Goal: Information Seeking & Learning: Check status

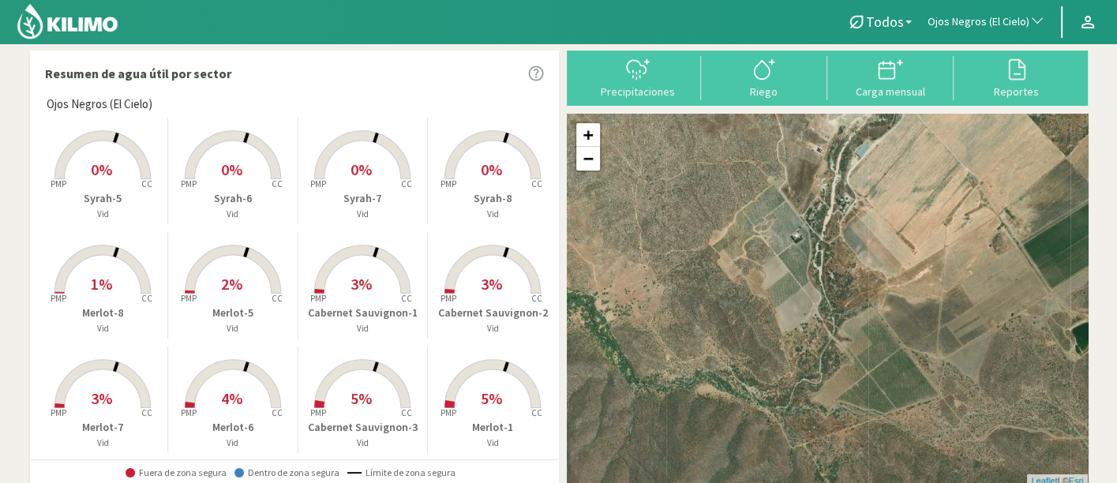
click at [967, 22] on span "Ojos Negros (El Cielo)" at bounding box center [978, 22] width 102 height 16
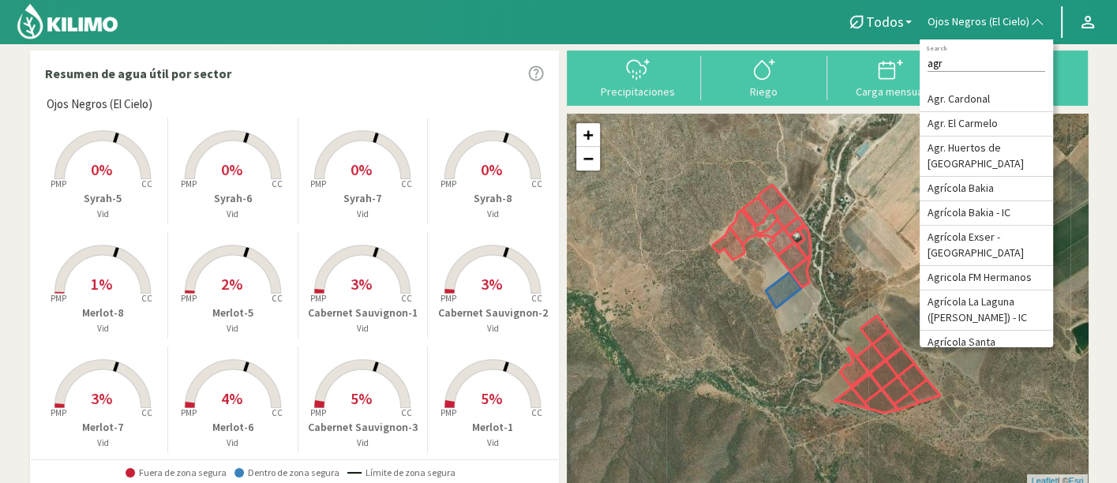
click at [971, 61] on input "agr" at bounding box center [986, 63] width 118 height 17
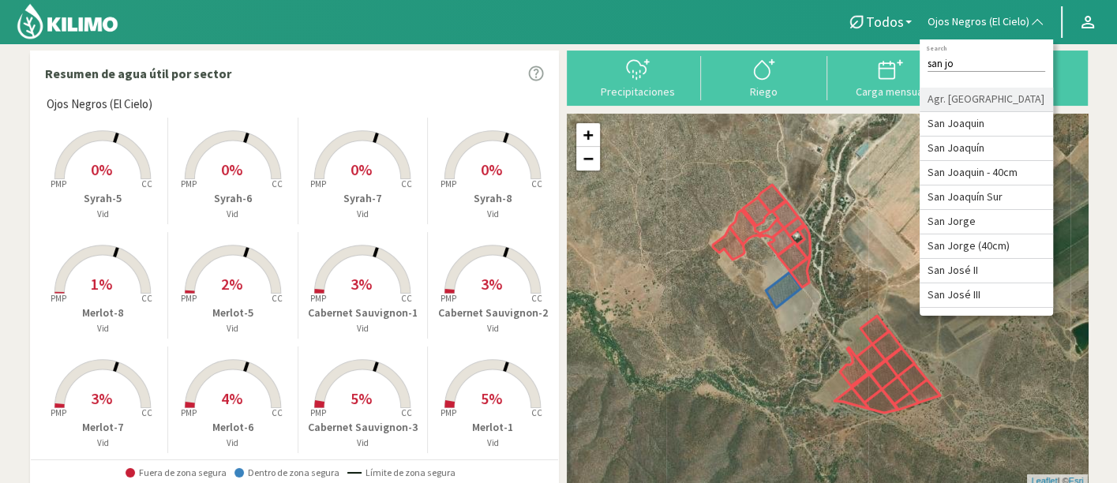
type input "san jo"
click at [996, 94] on li "Agr. [GEOGRAPHIC_DATA][PERSON_NAME]" at bounding box center [985, 100] width 133 height 24
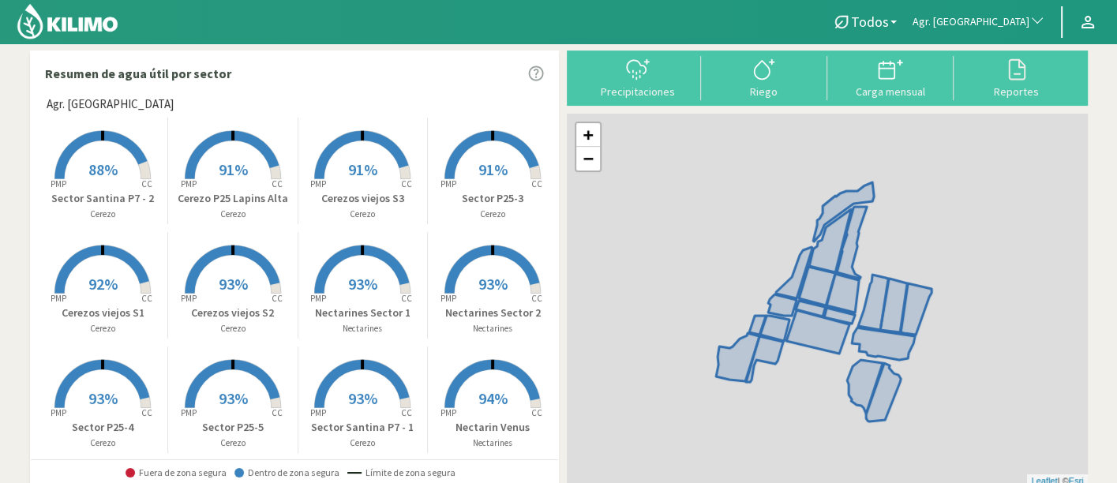
click at [478, 182] on rect at bounding box center [492, 181] width 126 height 126
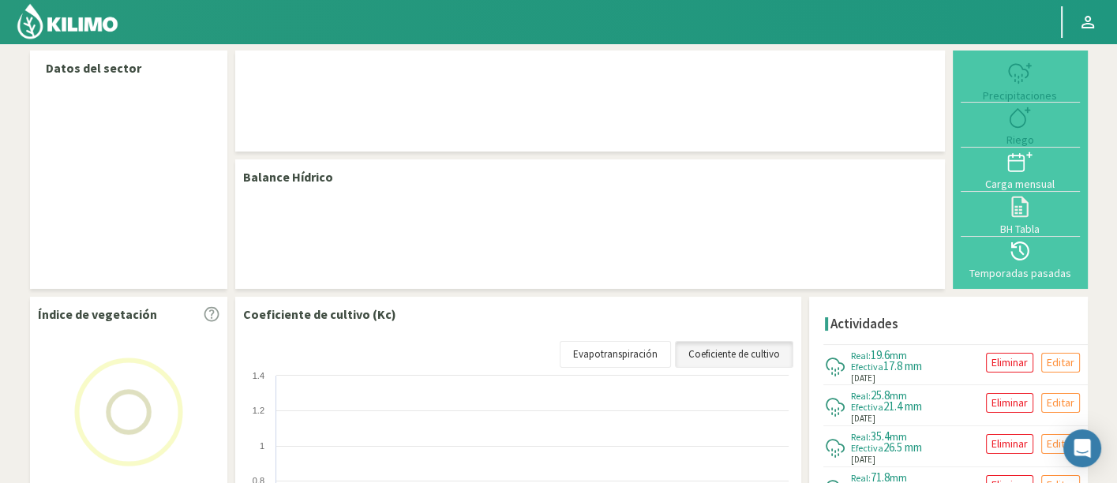
select select "19: Object"
select select "9: Object"
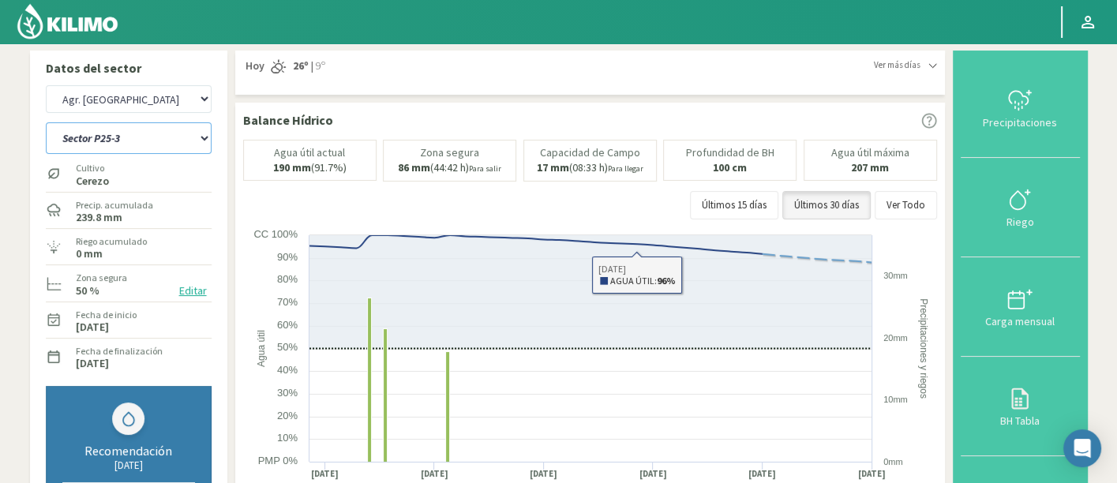
click at [124, 139] on select "Almendros Sector 1 Almendros Sector 2 Cerezo P25 Lapins Alta Cerezos viejos S1 …" at bounding box center [129, 138] width 166 height 32
click at [107, 32] on img at bounding box center [67, 21] width 103 height 38
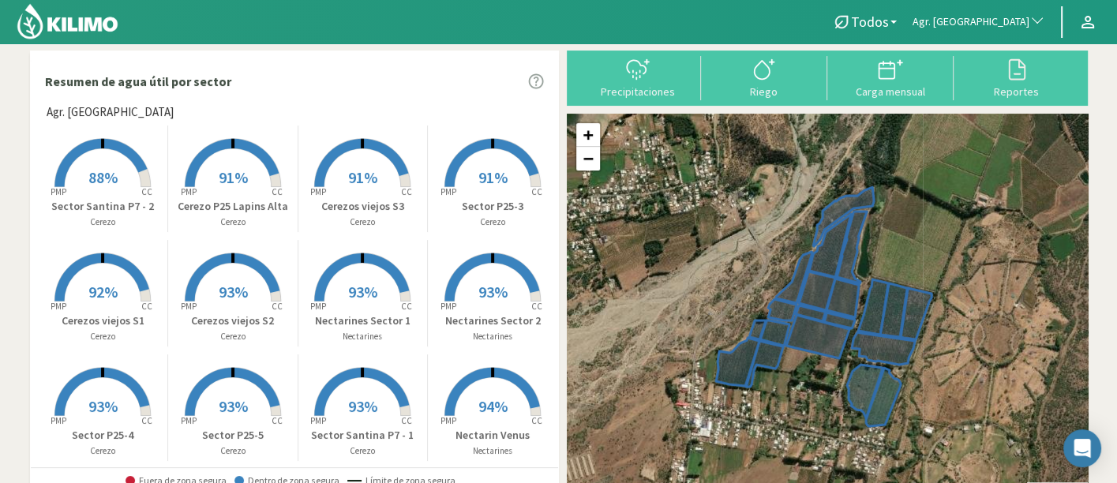
drag, startPoint x: 384, startPoint y: 195, endPoint x: 490, endPoint y: 17, distance: 207.3
click at [384, 195] on rect at bounding box center [362, 188] width 126 height 126
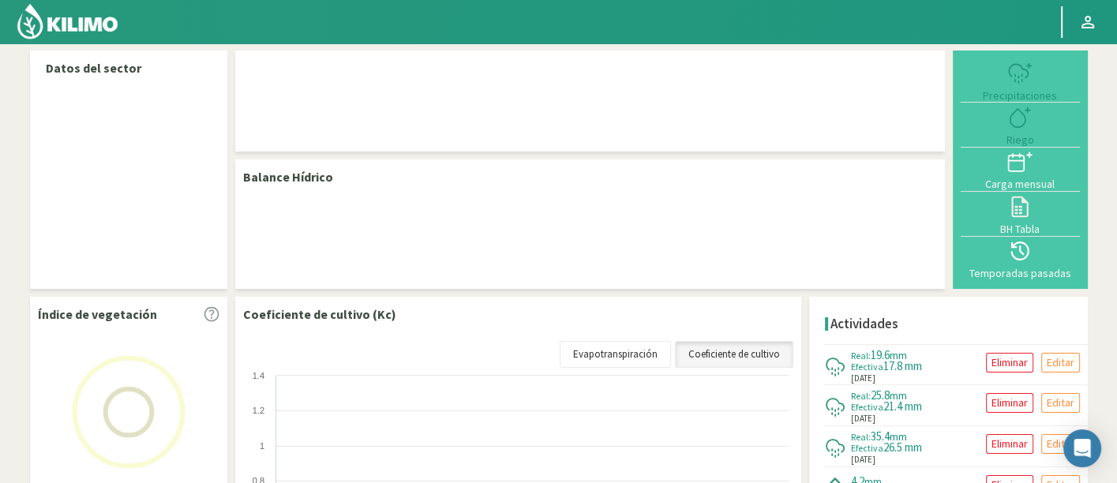
select select "19: Object"
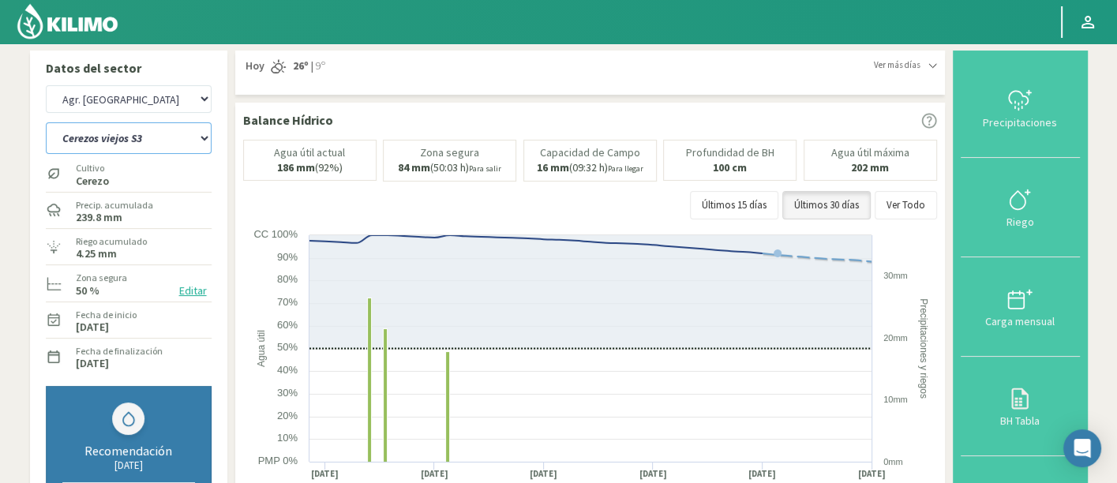
click at [148, 138] on select "Almendros Sector 1 Almendros Sector 2 Cerezo P25 Lapins Alta Cerezos viejos S1 …" at bounding box center [129, 138] width 166 height 32
click at [46, 122] on select "Almendros Sector 1 Almendros Sector 2 Cerezo P25 Lapins Alta Cerezos viejos S1 …" at bounding box center [129, 138] width 166 height 32
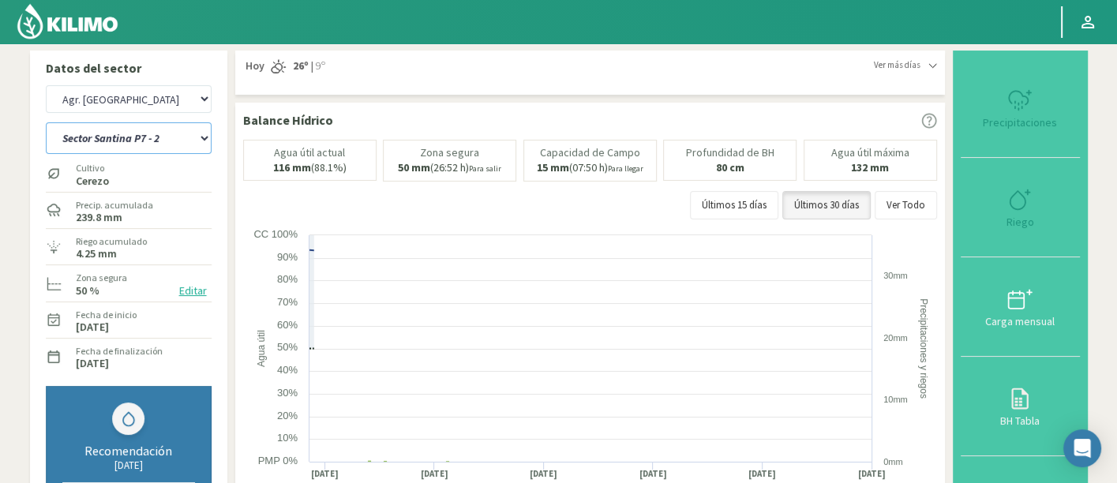
select select "5: Object"
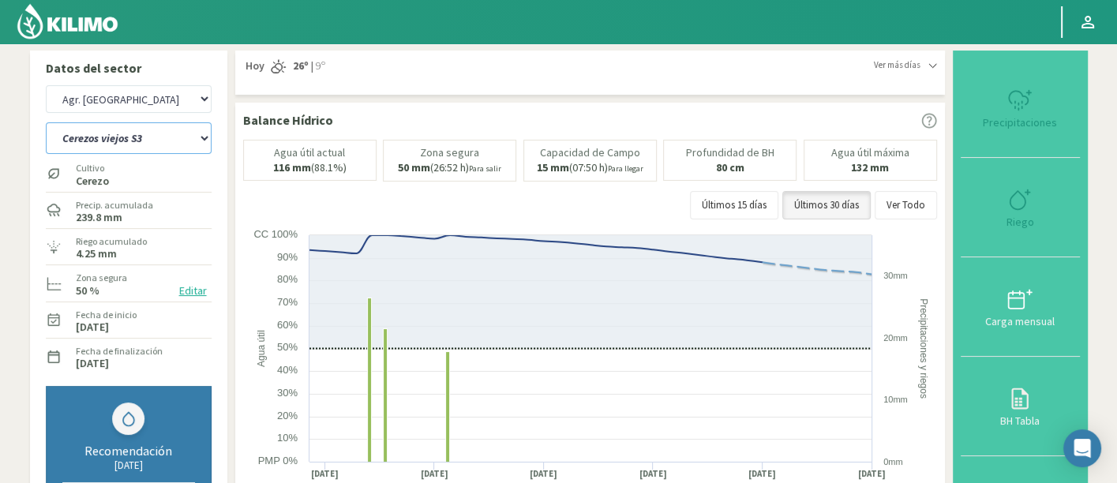
select select "300: Object"
select select "29: Object"
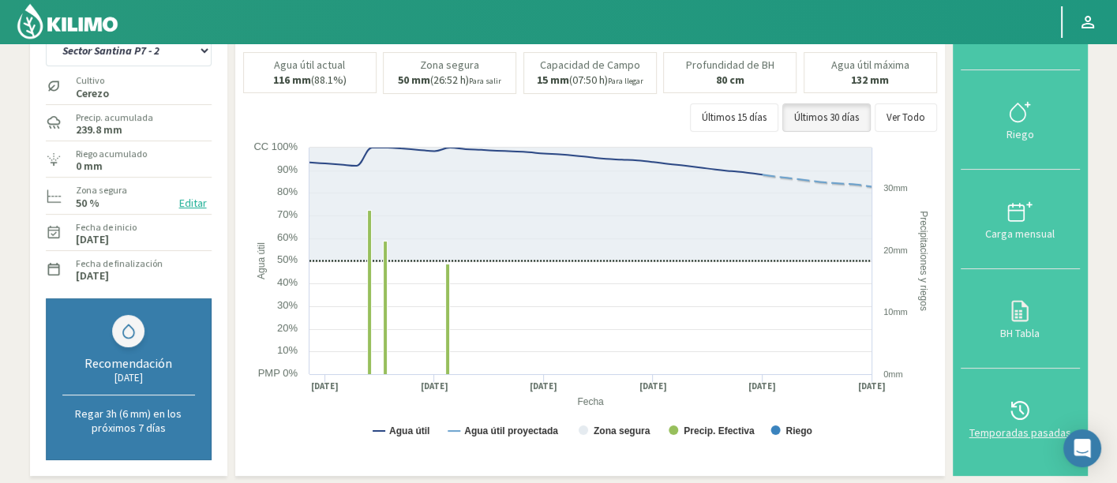
click at [1039, 427] on div "Temporadas pasadas" at bounding box center [1020, 432] width 110 height 11
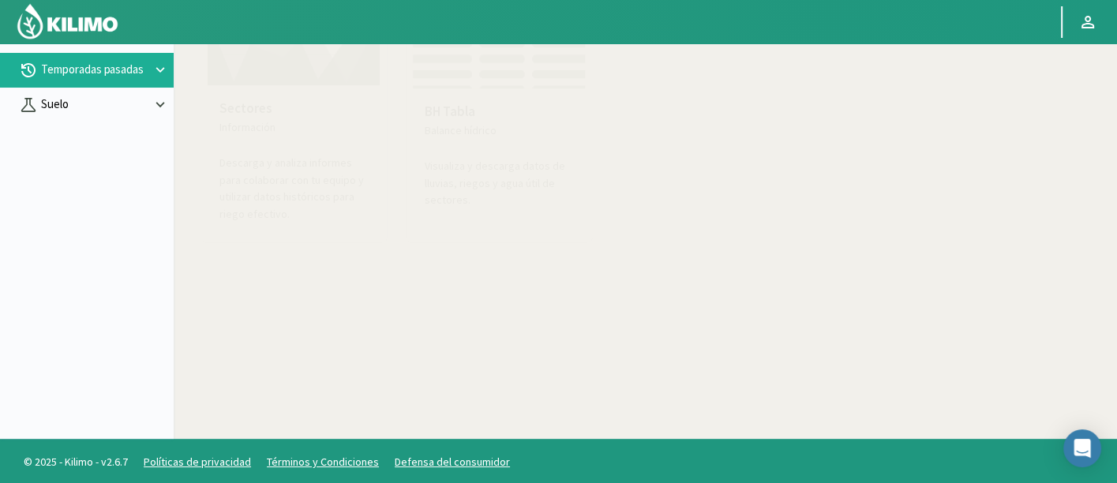
click at [43, 100] on p "Suelo" at bounding box center [95, 104] width 114 height 18
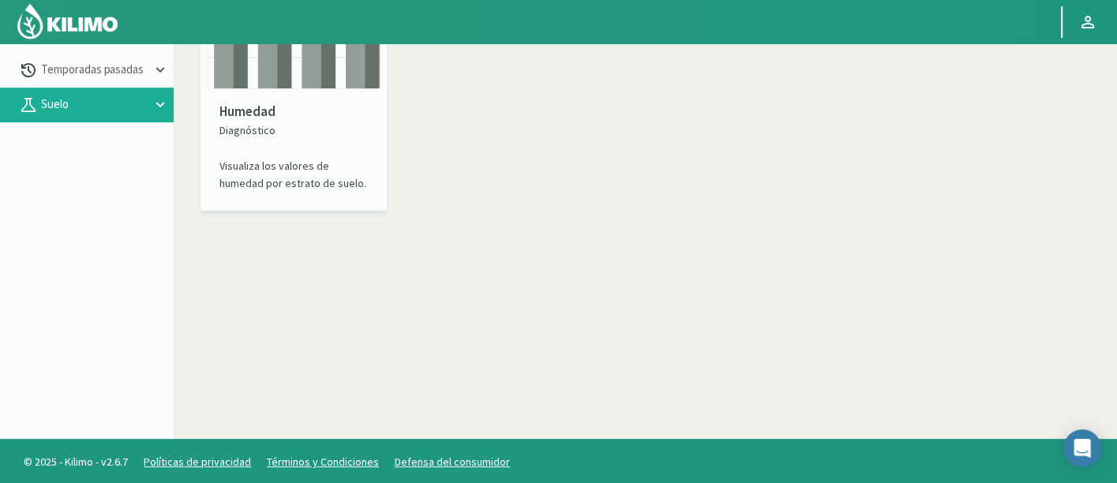
click at [270, 105] on p "Humedad" at bounding box center [293, 112] width 148 height 21
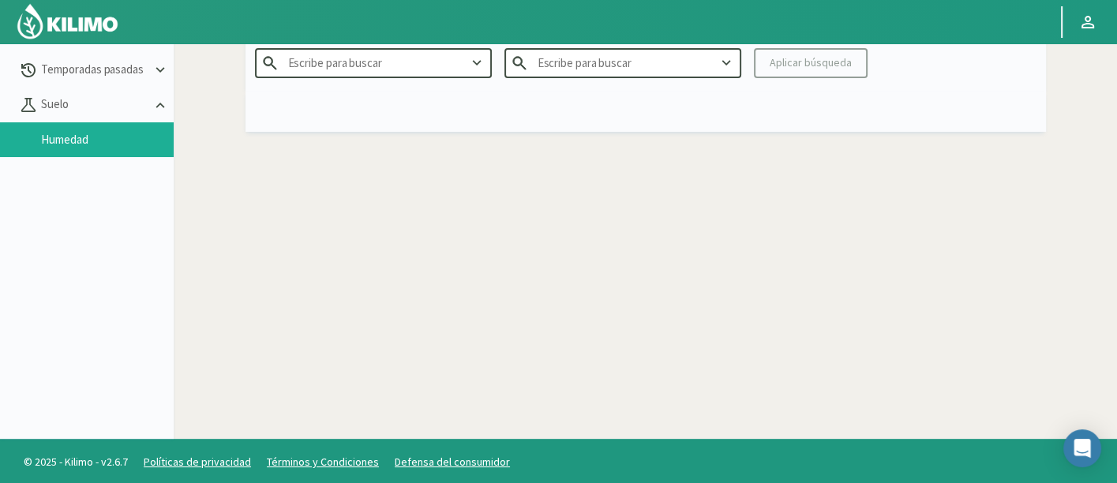
type input "Agr. Cardonal"
type input "2025"
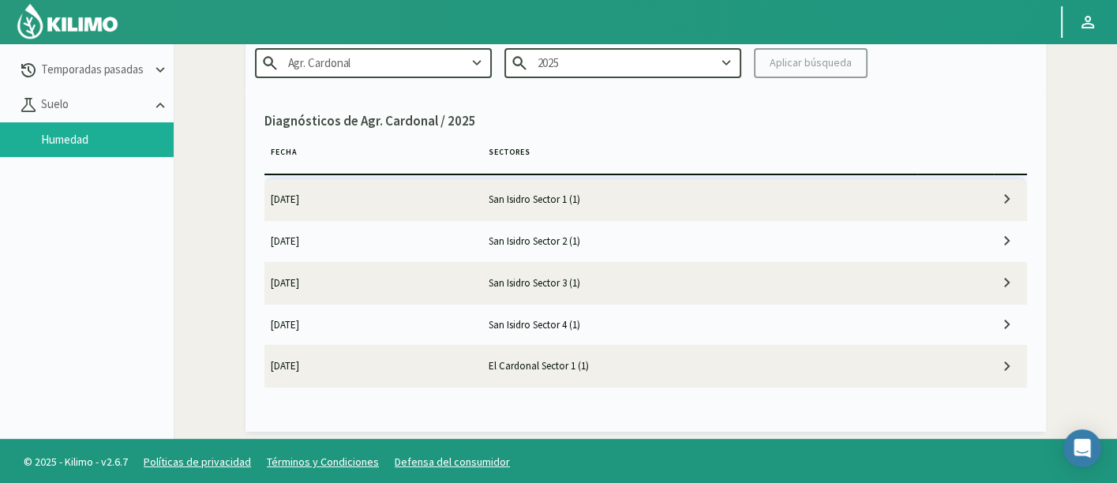
click at [421, 62] on input "Agr. Cardonal" at bounding box center [373, 62] width 237 height 29
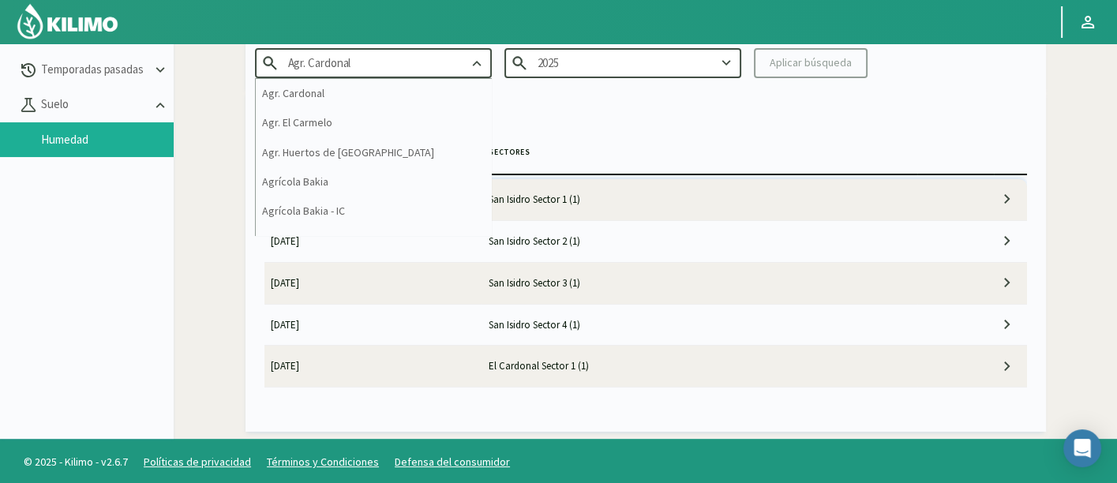
click at [421, 62] on input "Agr. Cardonal" at bounding box center [373, 62] width 237 height 29
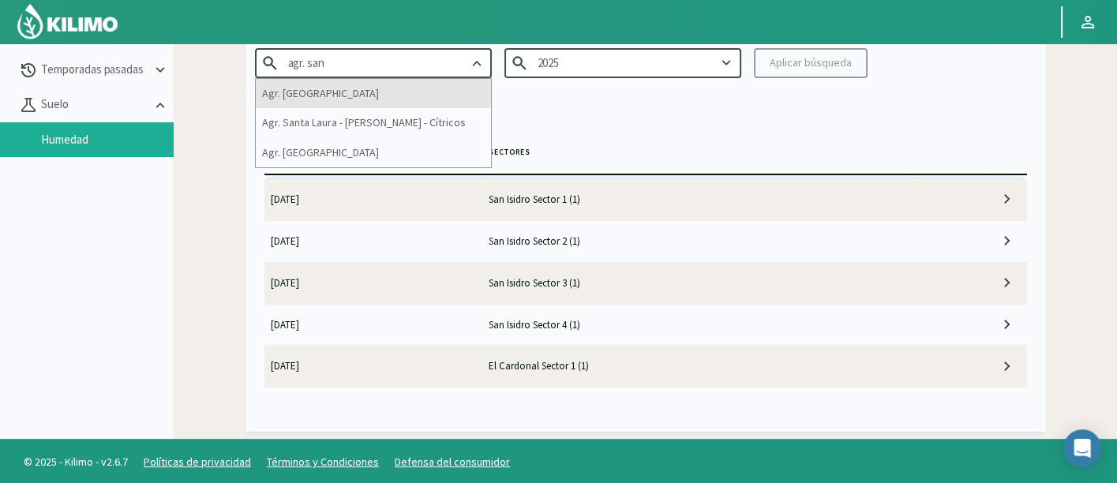
click at [414, 90] on div "Agr. [GEOGRAPHIC_DATA][PERSON_NAME]" at bounding box center [373, 93] width 235 height 29
type input "Agr. [GEOGRAPHIC_DATA][PERSON_NAME]"
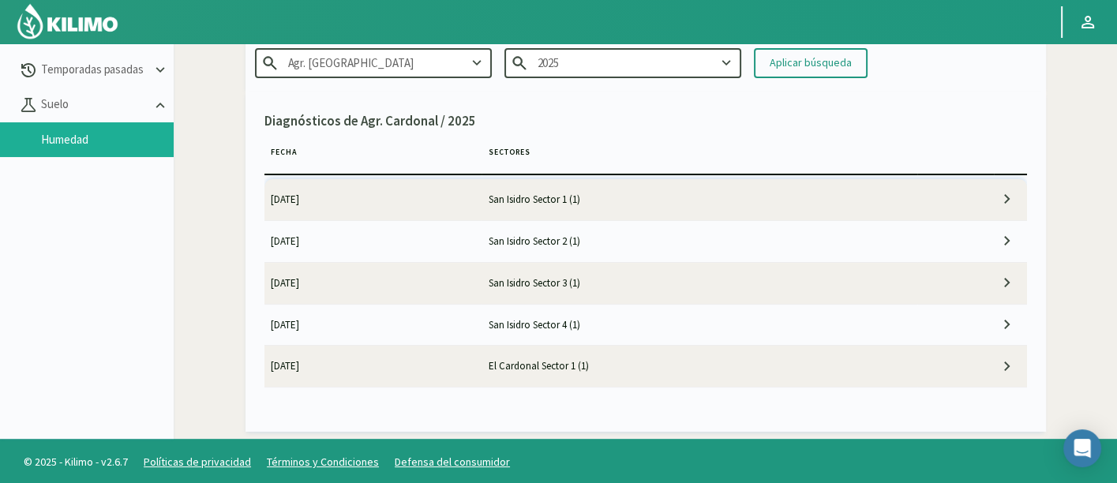
click at [667, 58] on input "2025" at bounding box center [622, 62] width 237 height 29
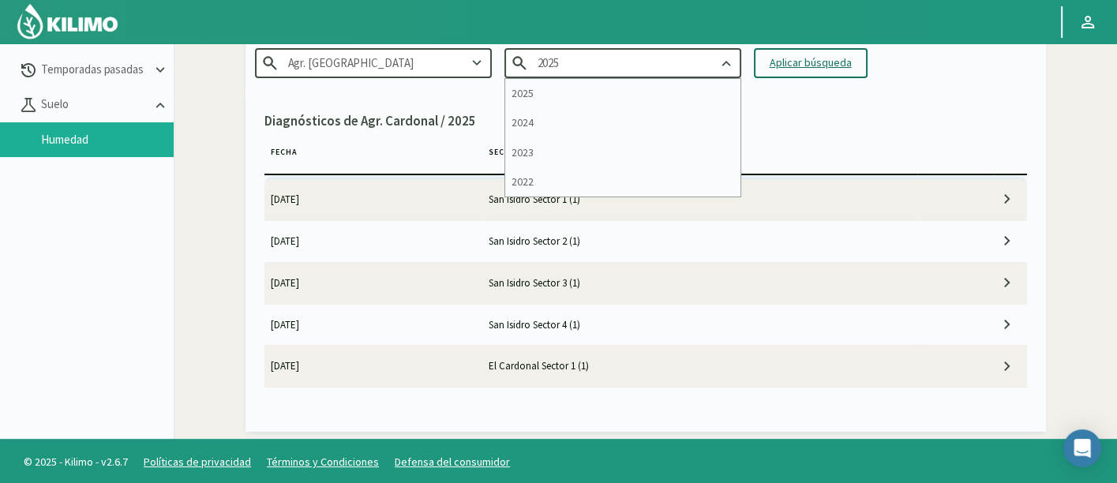
click at [780, 58] on div "Aplicar búsqueda" at bounding box center [810, 62] width 82 height 17
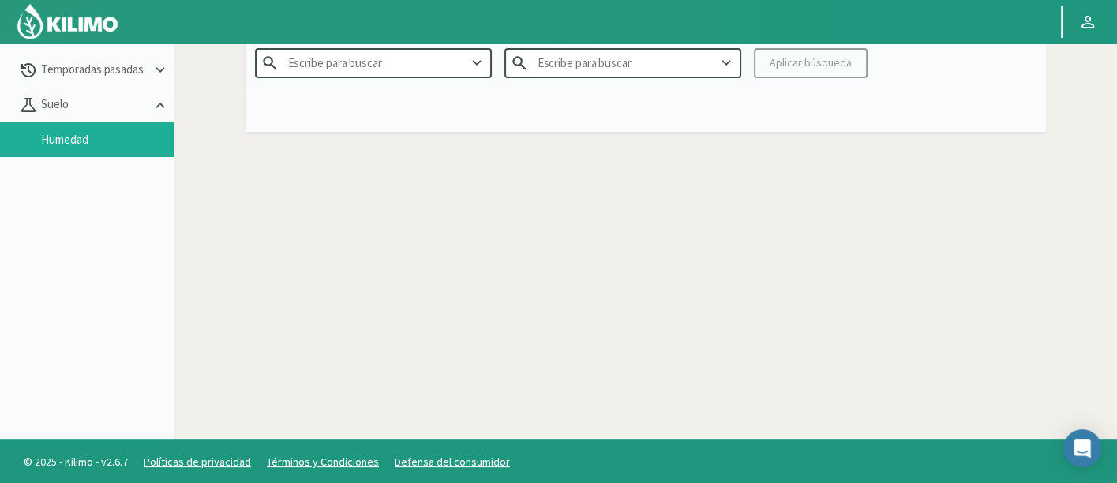
type input "Agr. [GEOGRAPHIC_DATA][PERSON_NAME]"
type input "2025"
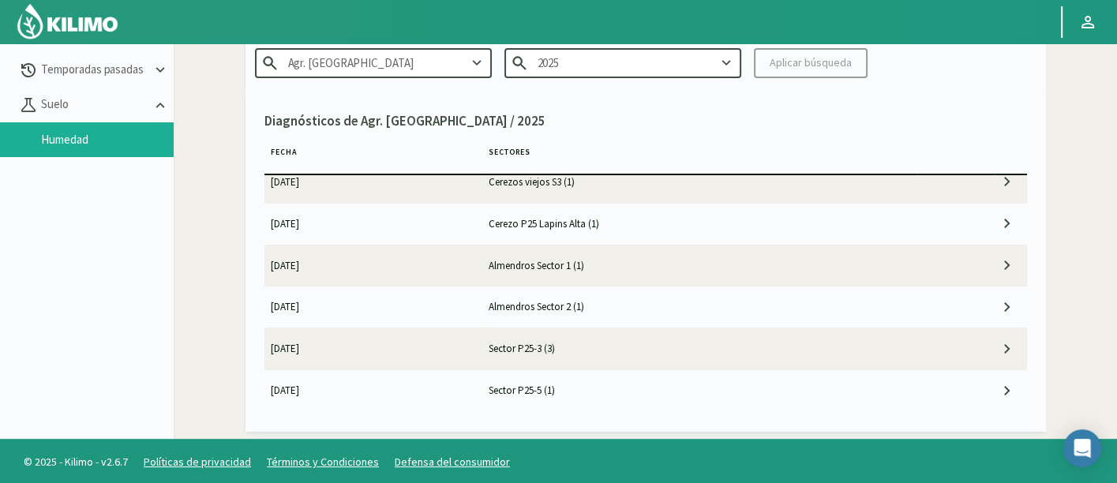
scroll to position [438, 0]
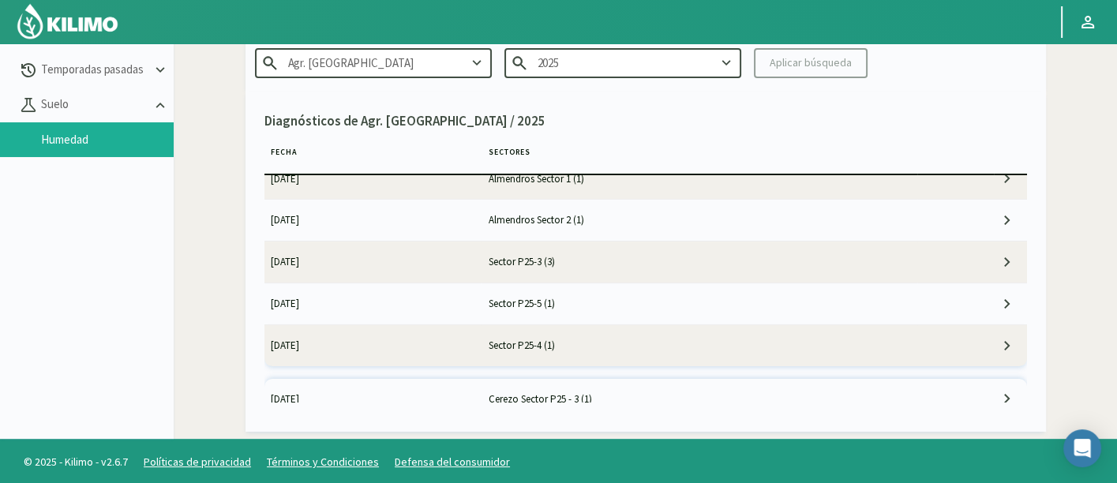
click at [682, 341] on td "Sector P25-4 (1)" at bounding box center [699, 345] width 436 height 41
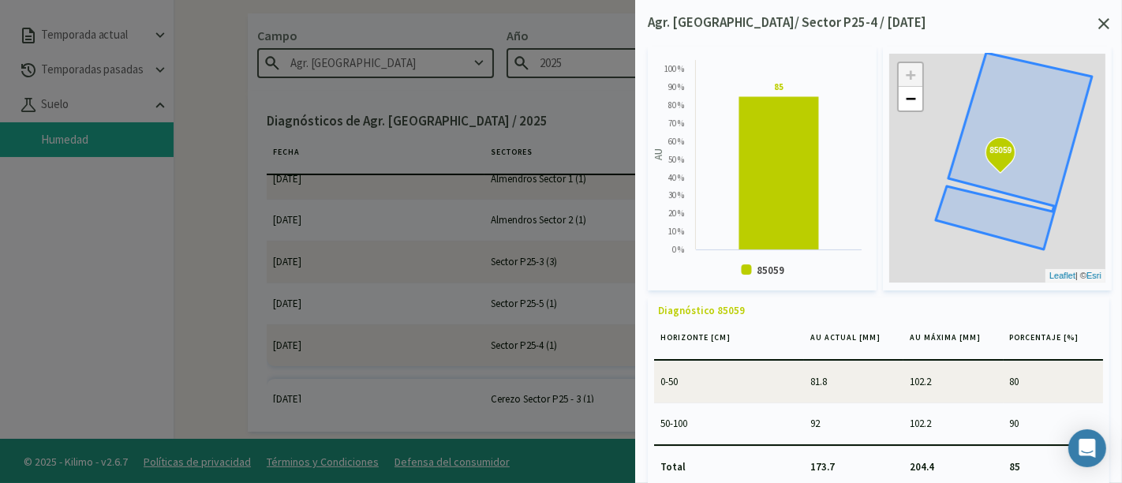
click at [1105, 32] on svg-icon at bounding box center [1104, 25] width 11 height 14
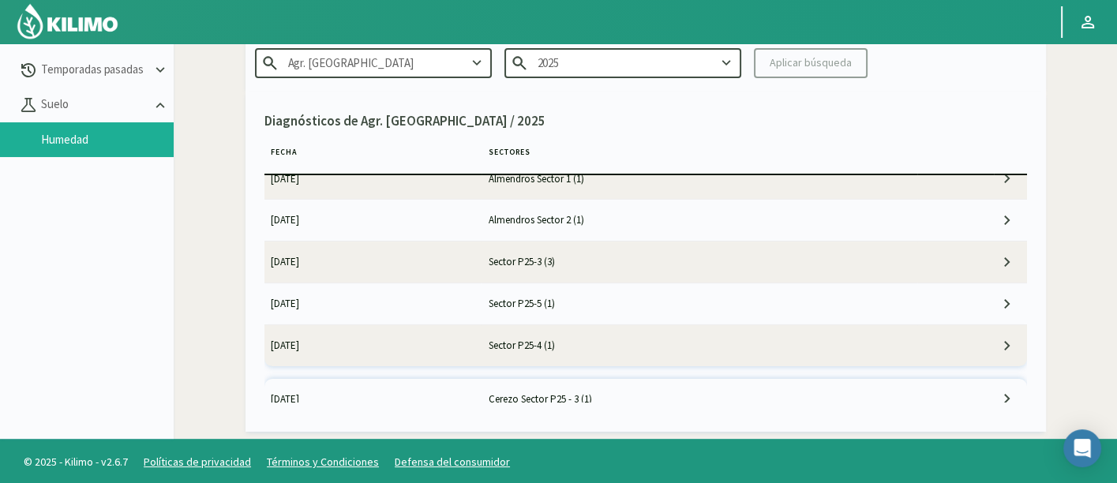
click at [481, 307] on td "Sector P25-5 (1)" at bounding box center [699, 303] width 436 height 41
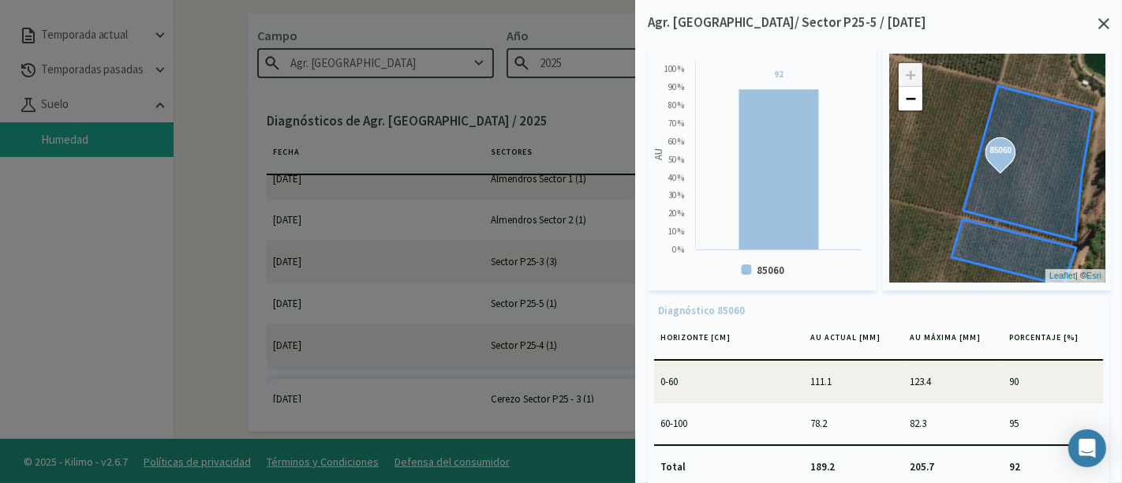
click at [1105, 20] on icon at bounding box center [1104, 23] width 11 height 11
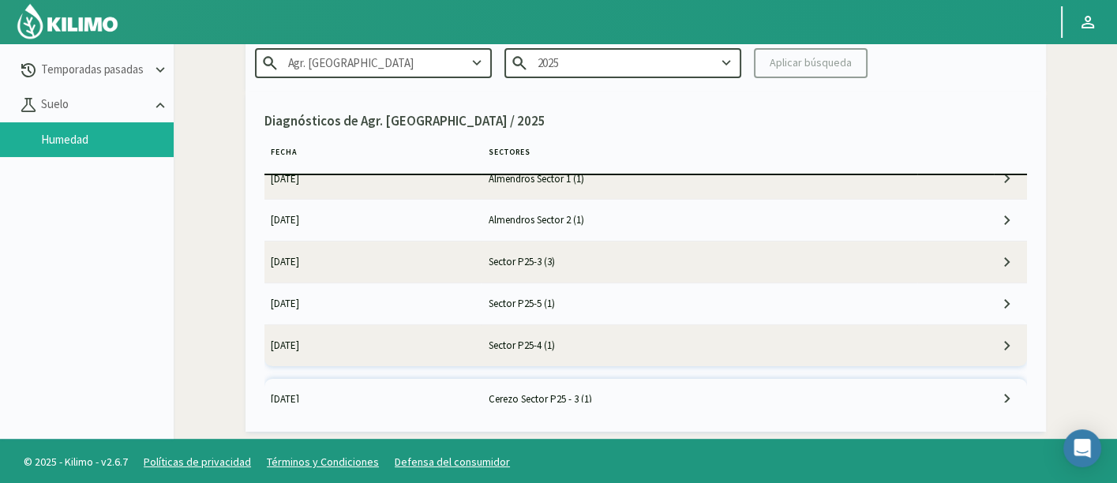
click at [614, 241] on td "Sector P25-3 (3)" at bounding box center [699, 261] width 436 height 41
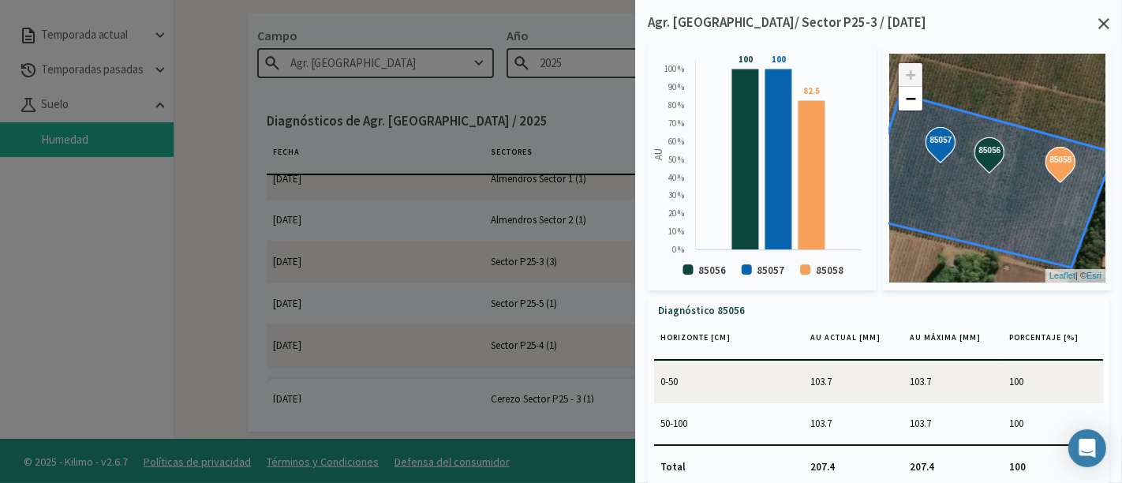
click at [1102, 32] on svg-icon at bounding box center [1104, 25] width 11 height 14
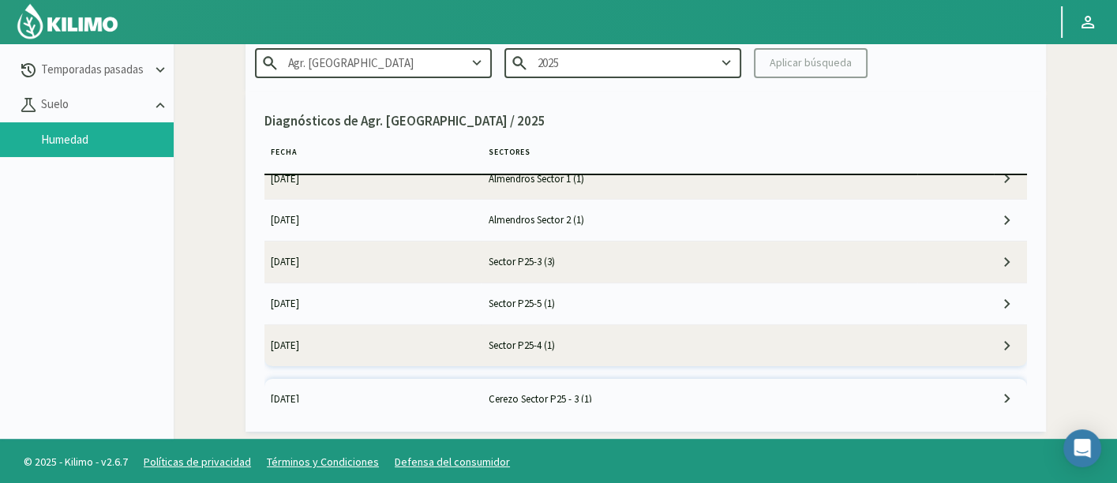
click at [578, 226] on td "Almendros Sector 2 (1)" at bounding box center [699, 220] width 436 height 41
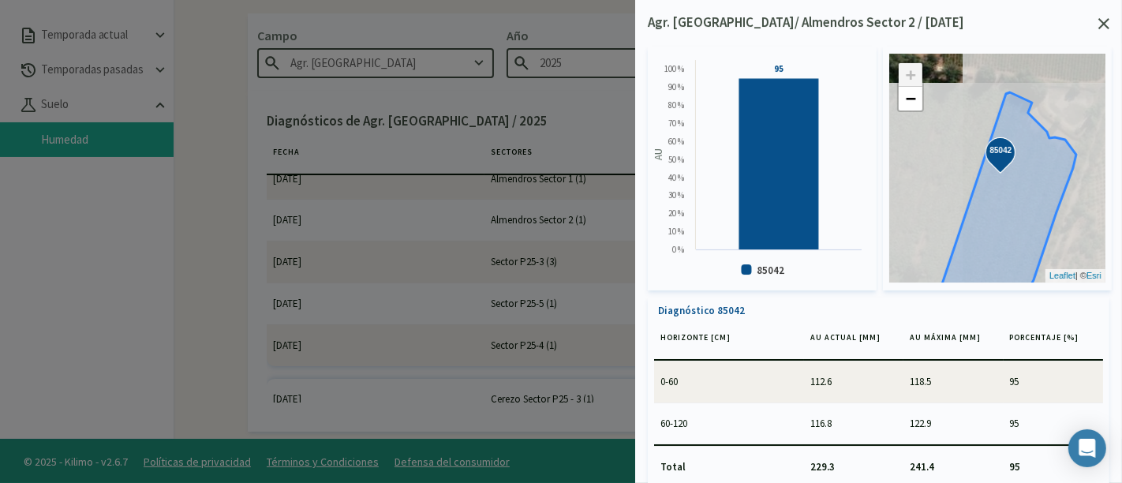
click at [1105, 25] on icon at bounding box center [1104, 23] width 11 height 11
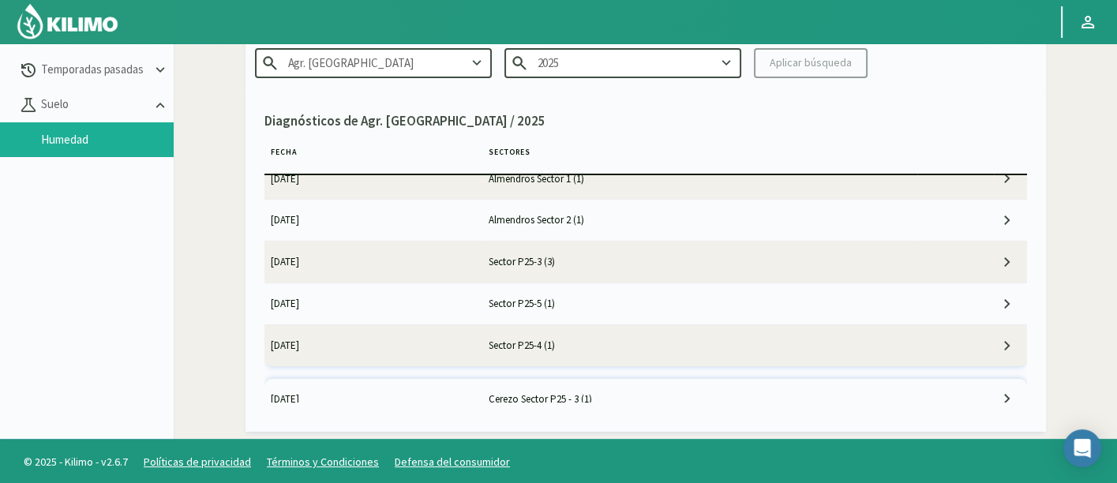
scroll to position [350, 0]
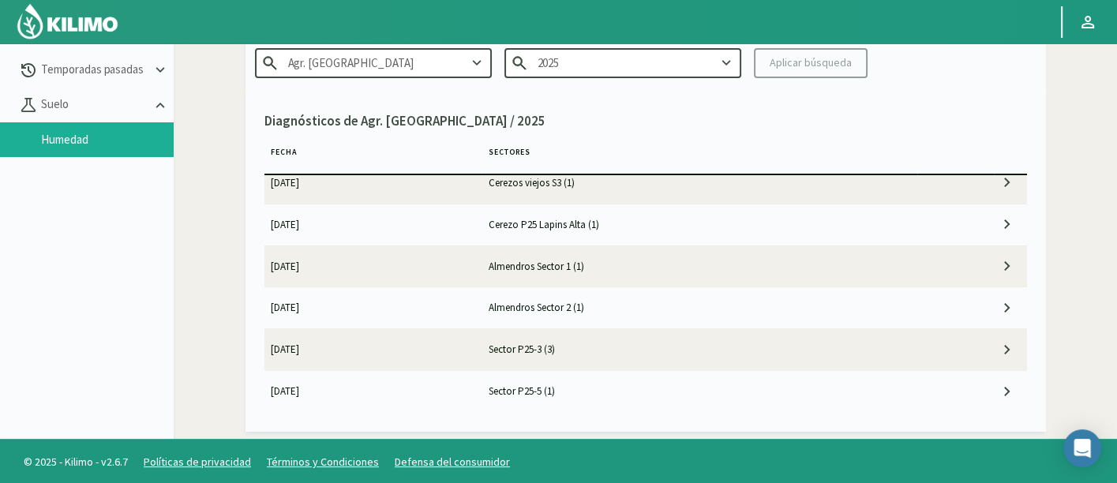
click at [646, 261] on td "Almendros Sector 1 (1)" at bounding box center [699, 265] width 436 height 41
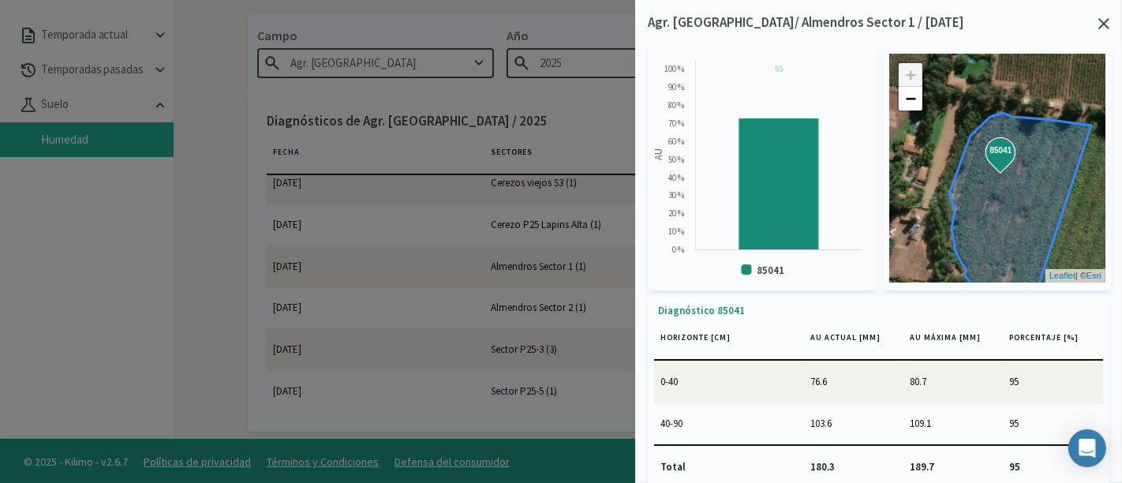
click at [1107, 25] on icon at bounding box center [1104, 23] width 11 height 11
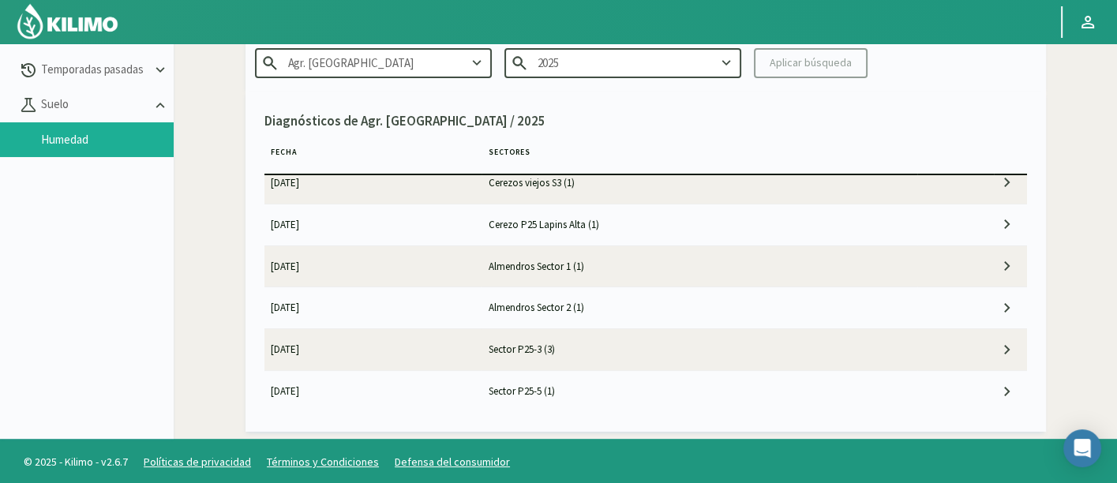
click at [563, 226] on td "Cerezo P25 [PERSON_NAME] (1)" at bounding box center [699, 224] width 436 height 41
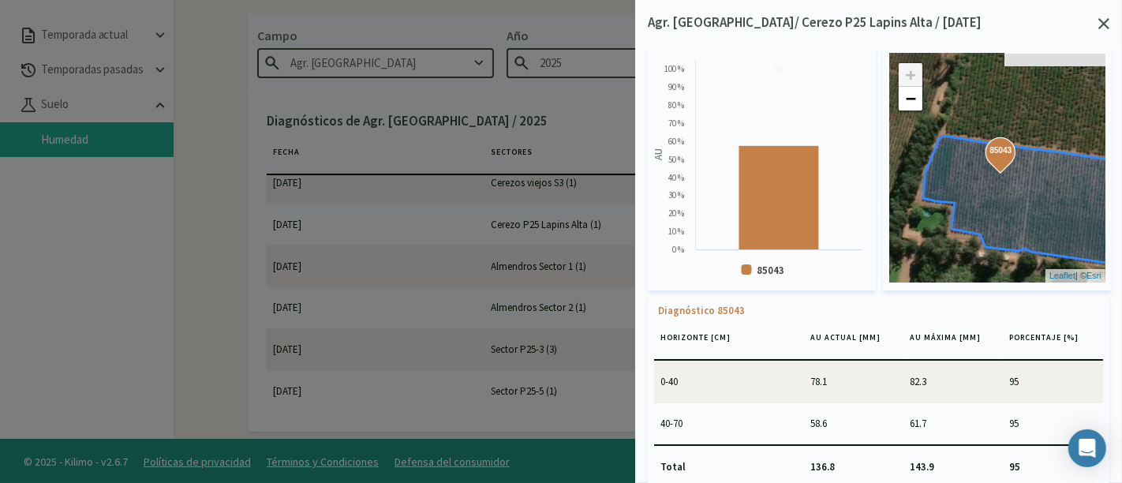
click at [1099, 21] on icon at bounding box center [1104, 23] width 11 height 11
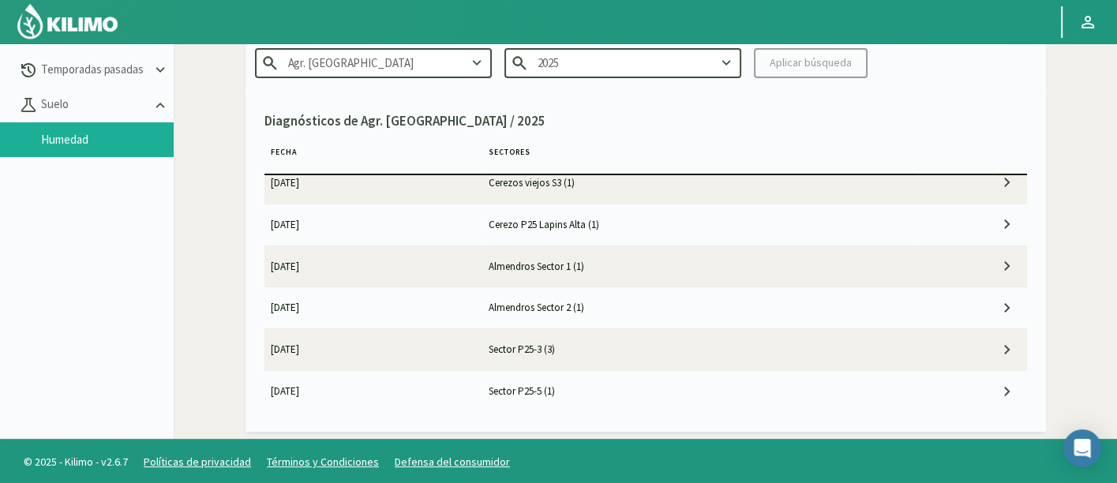
scroll to position [263, 0]
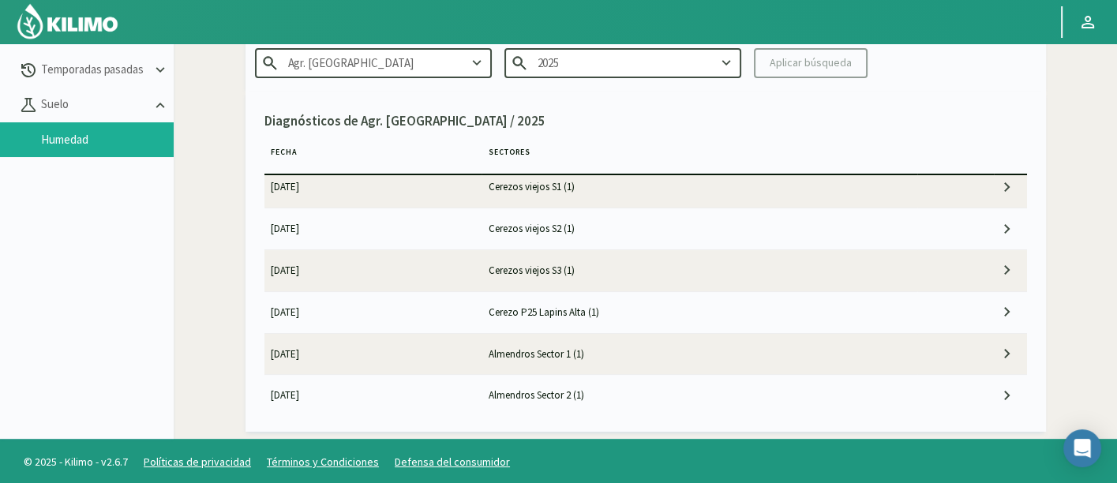
click at [619, 303] on td "Cerezo P25 [PERSON_NAME] (1)" at bounding box center [699, 311] width 436 height 41
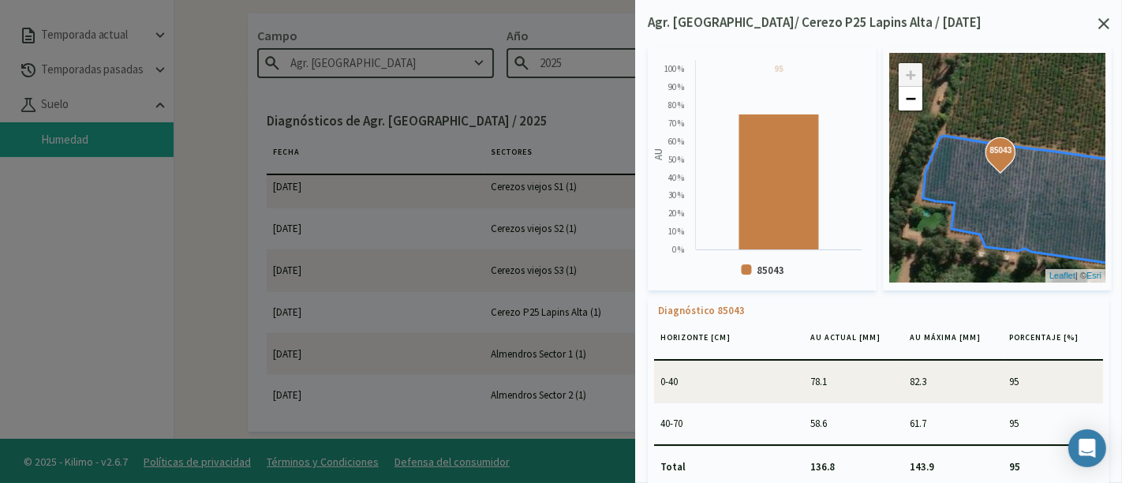
click at [1105, 26] on icon at bounding box center [1104, 23] width 11 height 11
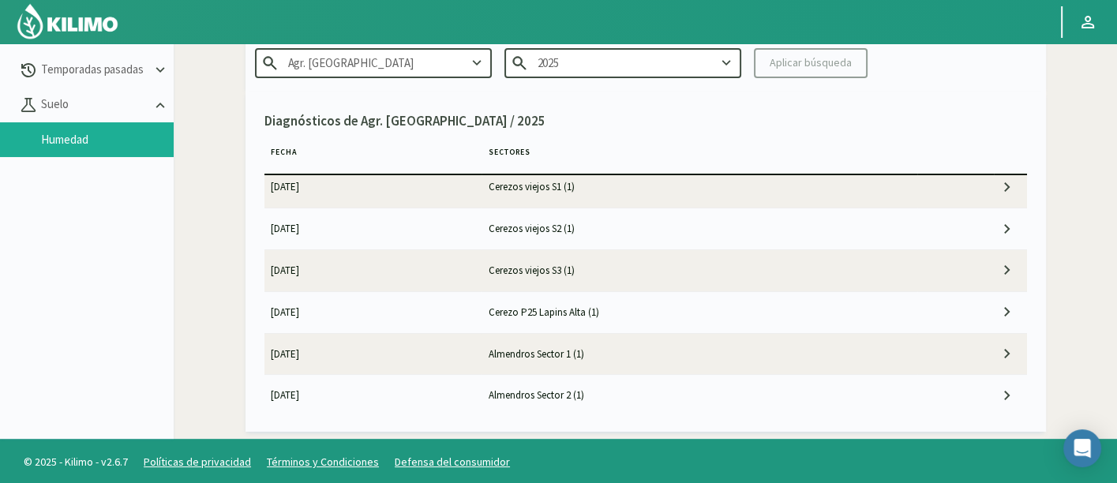
click at [655, 298] on td "Cerezo P25 [PERSON_NAME] (1)" at bounding box center [699, 311] width 436 height 41
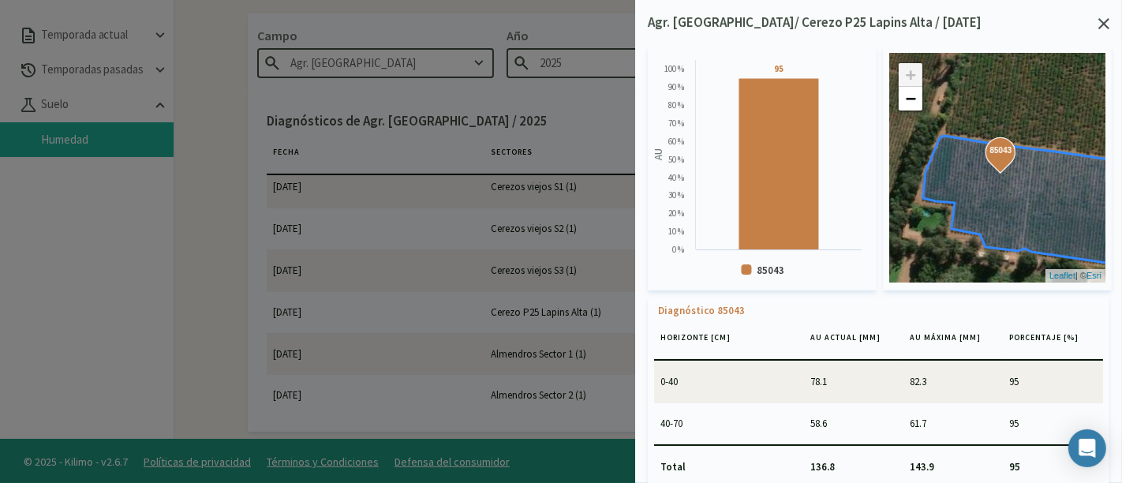
click at [1109, 26] on icon at bounding box center [1104, 23] width 11 height 11
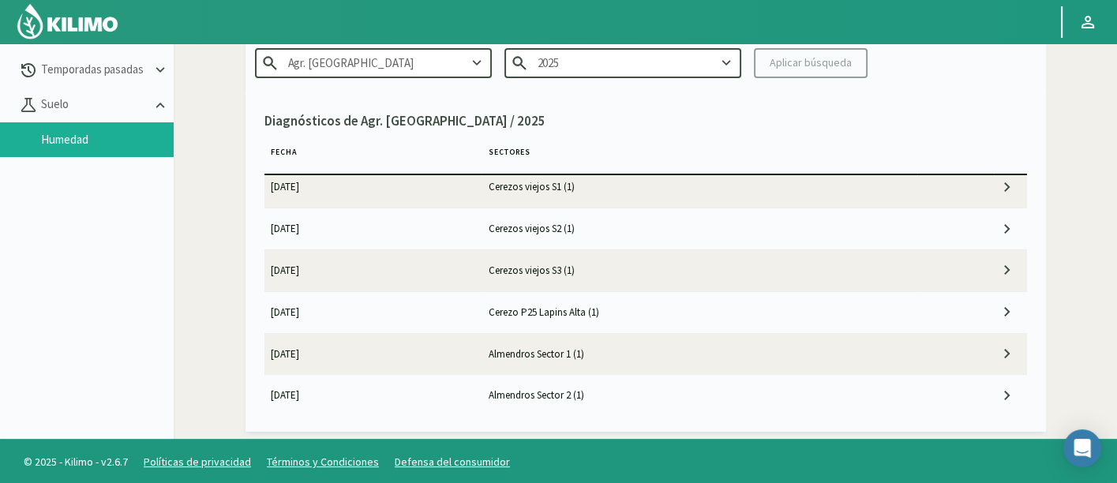
click at [759, 256] on td "Cerezos viejos S3 (1)" at bounding box center [699, 269] width 436 height 41
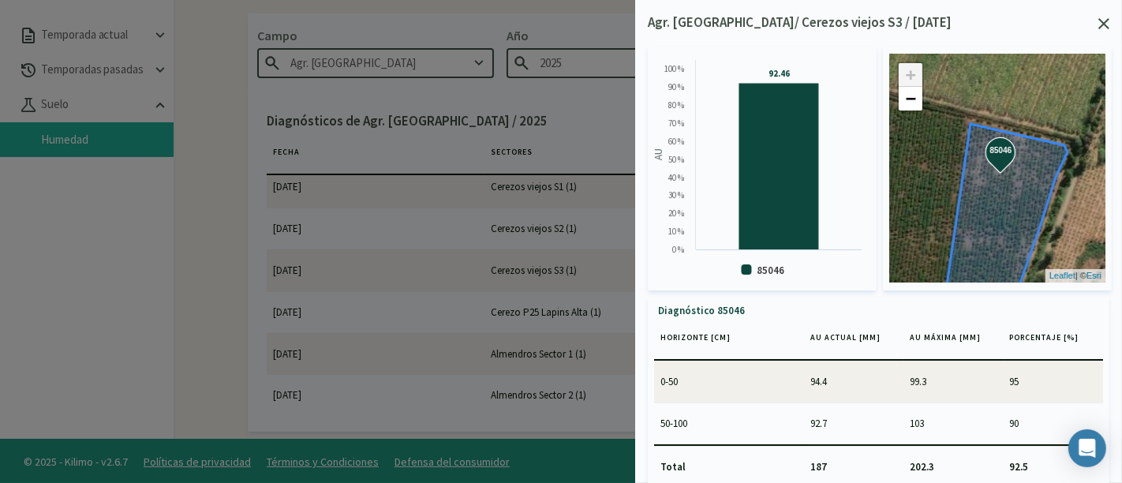
click at [1104, 28] on icon at bounding box center [1104, 23] width 11 height 11
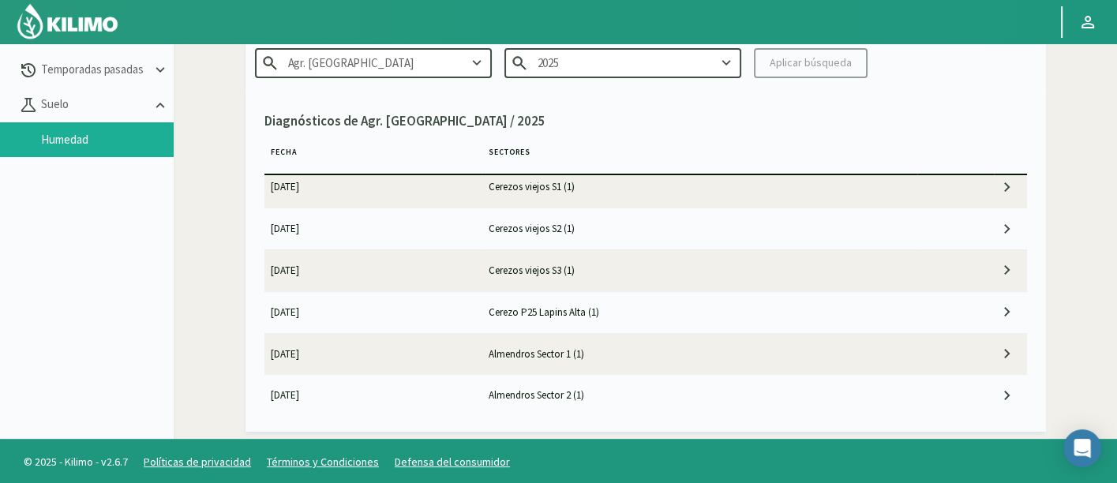
click at [590, 234] on td "Cerezos viejos S2 (1)" at bounding box center [699, 228] width 436 height 41
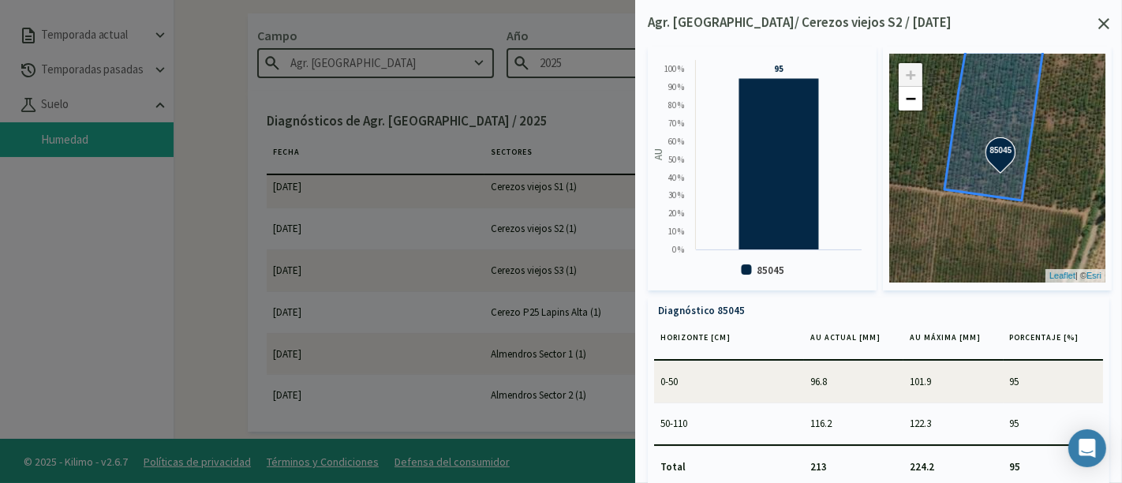
click at [1110, 24] on div "Agr. San José/ Cerezos viejos S2 / 15/09/25 Created with Highcharts 9.2.2 AU 95…" at bounding box center [878, 241] width 487 height 483
drag, startPoint x: 570, startPoint y: 235, endPoint x: 803, endPoint y: 155, distance: 246.3
click at [570, 235] on div at bounding box center [561, 241] width 1122 height 483
click at [1106, 21] on icon at bounding box center [1104, 23] width 11 height 11
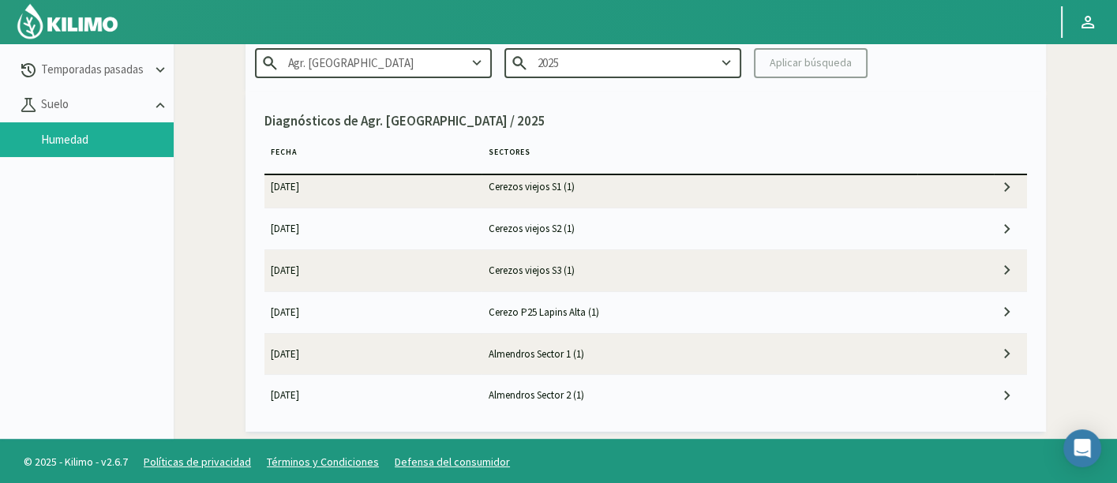
click at [649, 217] on td "Cerezos viejos S2 (1)" at bounding box center [699, 228] width 436 height 41
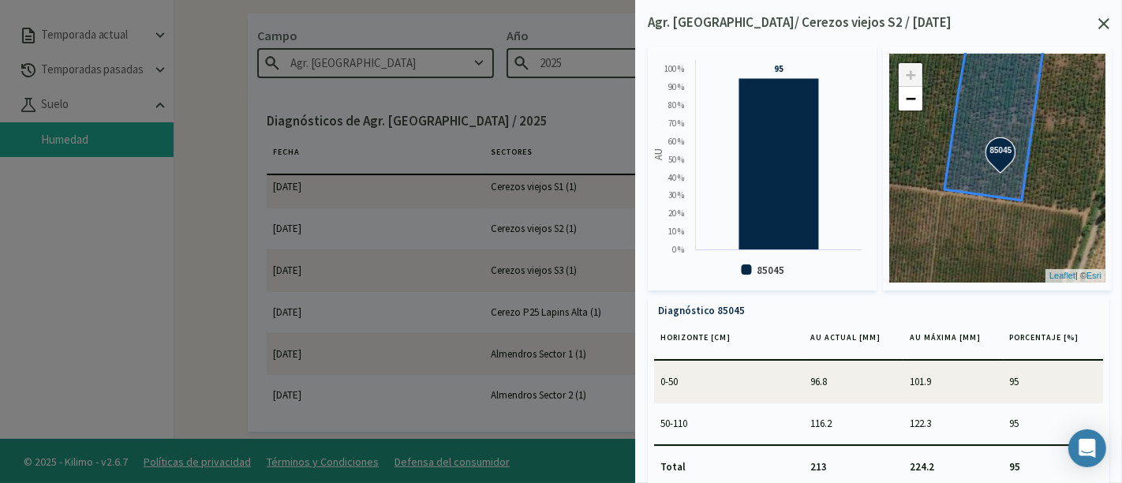
click at [1107, 25] on icon at bounding box center [1104, 23] width 11 height 11
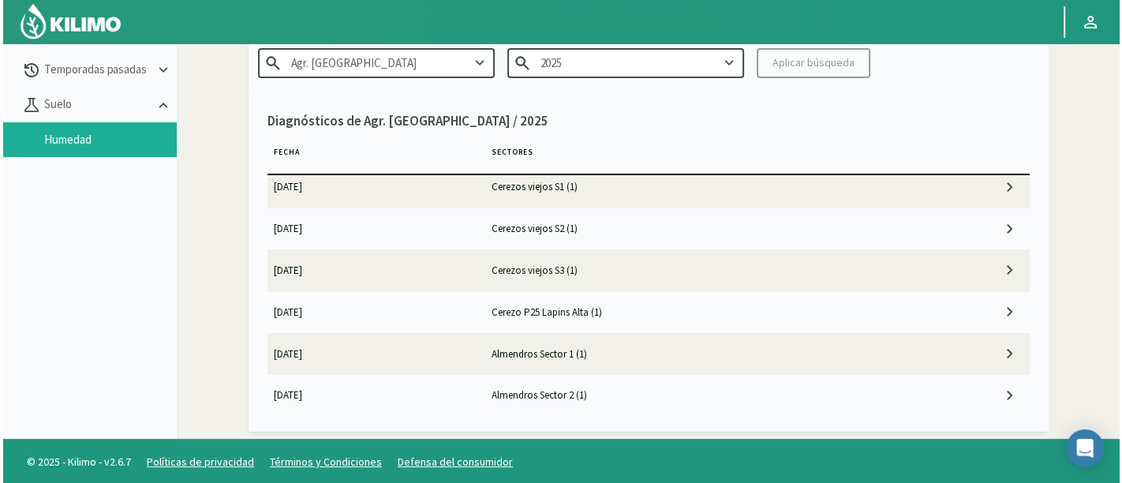
scroll to position [175, 0]
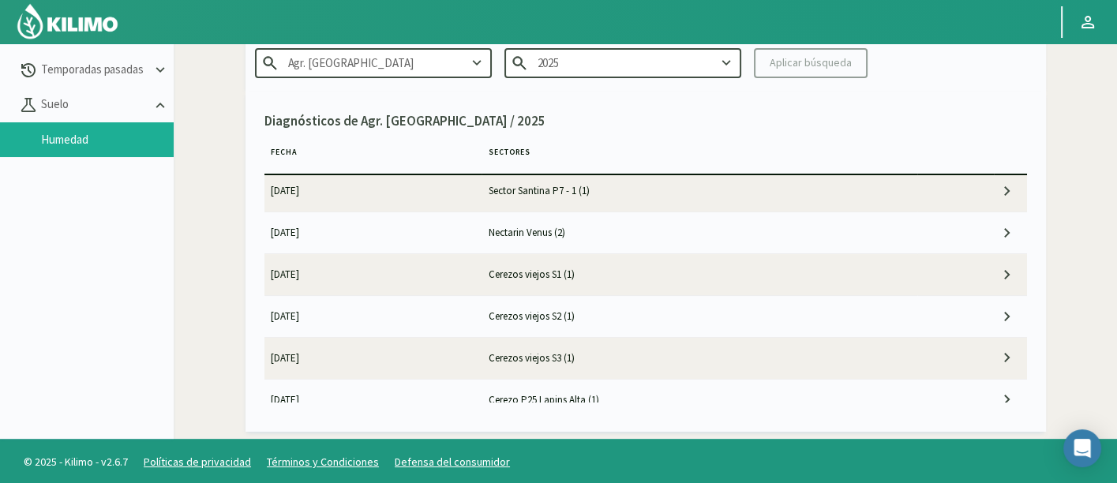
click at [559, 275] on td "Cerezos viejos S1 (1)" at bounding box center [699, 274] width 436 height 41
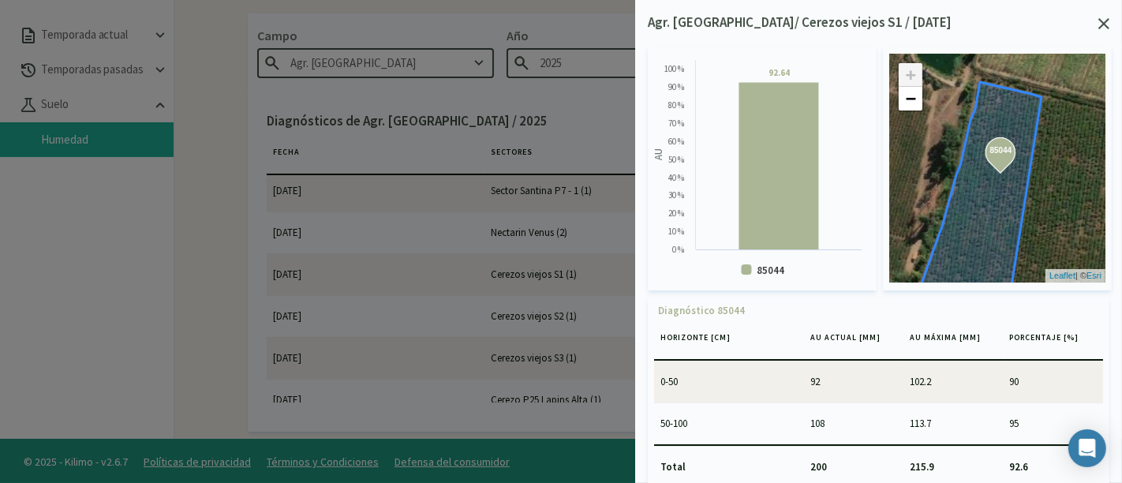
click at [1102, 24] on icon at bounding box center [1104, 23] width 11 height 11
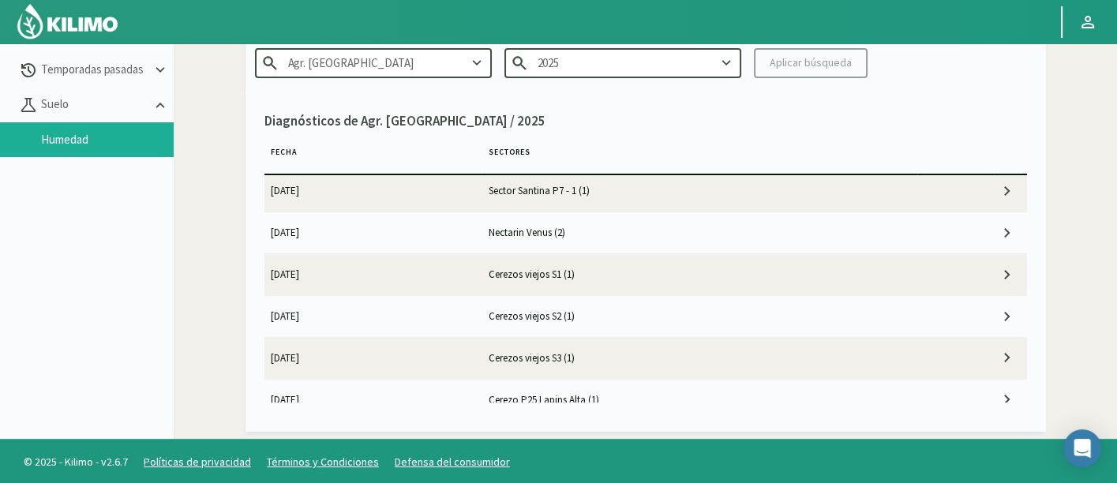
click at [762, 206] on td "Sector [PERSON_NAME] P7 - 1 (1)" at bounding box center [699, 190] width 436 height 41
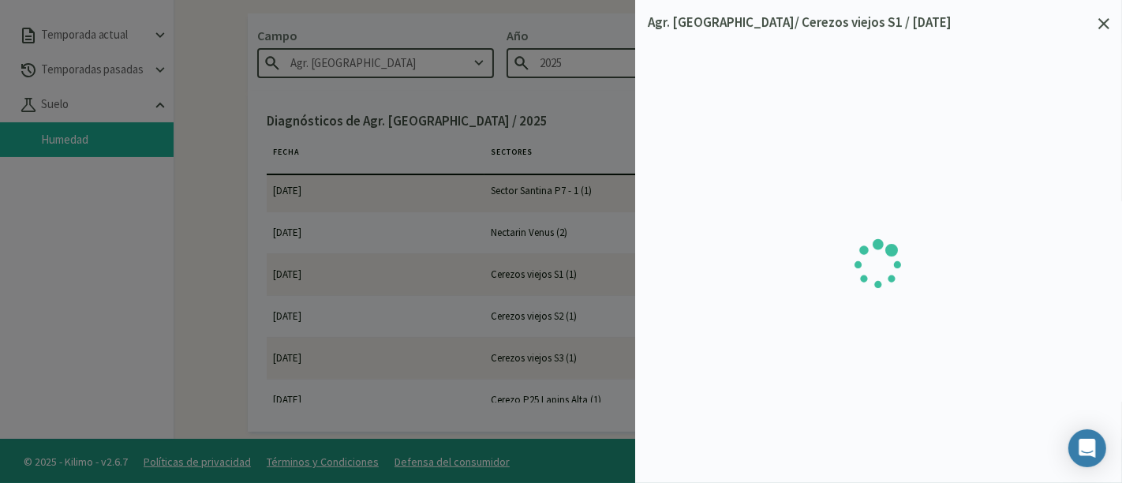
click at [1110, 10] on div "Agr. San José/ Cerezos viejos S1 / 15/09/25" at bounding box center [878, 241] width 487 height 483
click at [1100, 21] on icon at bounding box center [1104, 23] width 11 height 11
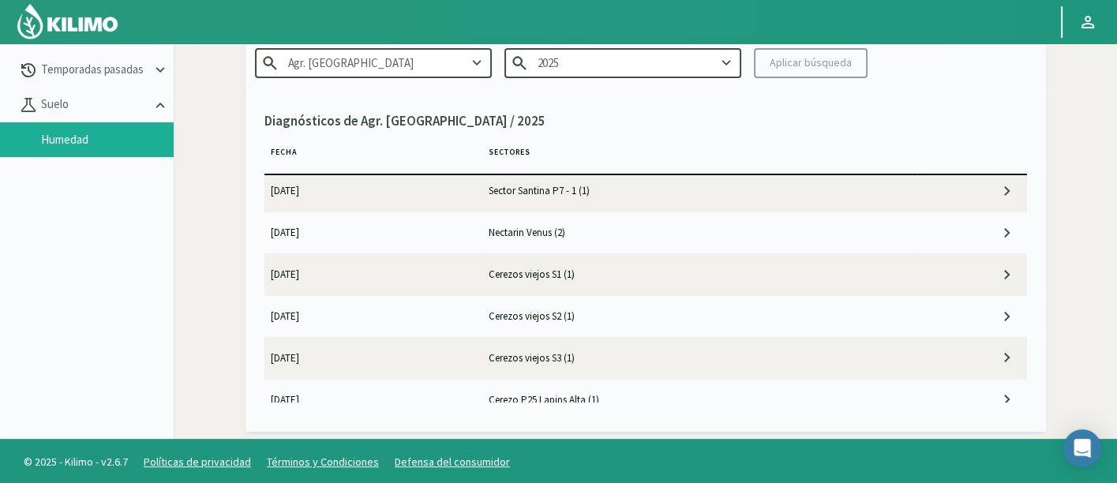
click at [635, 233] on td "Nectarin Venus (2)" at bounding box center [699, 232] width 436 height 41
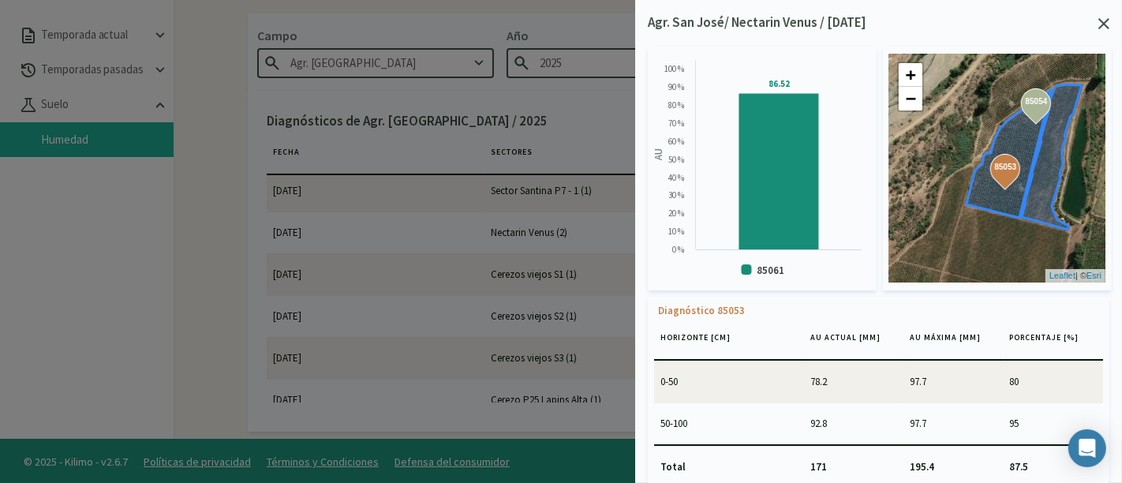
click at [1008, 144] on icon at bounding box center [1009, 154] width 84 height 128
click at [1059, 164] on icon at bounding box center [1052, 156] width 60 height 145
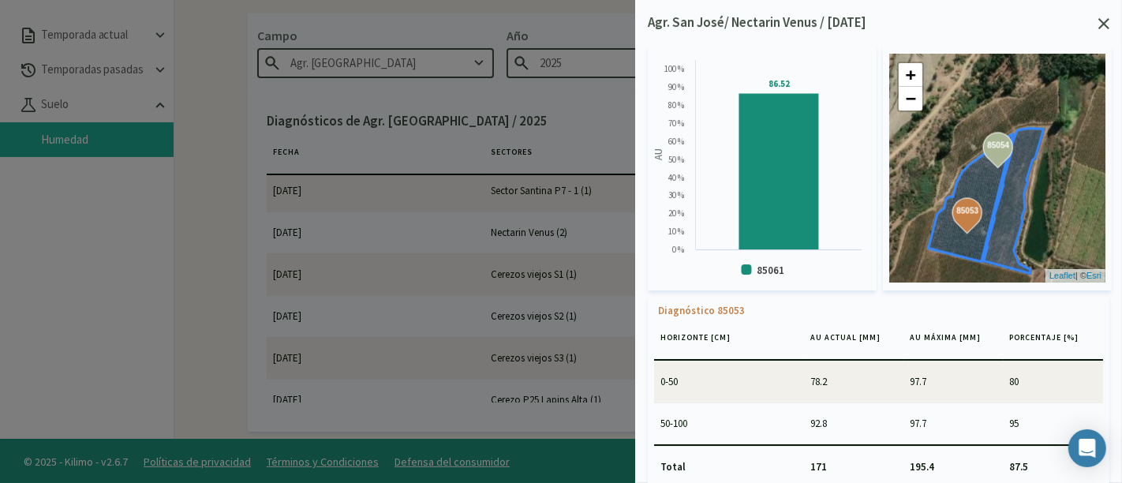
drag, startPoint x: 1053, startPoint y: 164, endPoint x: 1010, endPoint y: 216, distance: 67.3
click at [1010, 216] on icon at bounding box center [1014, 201] width 60 height 145
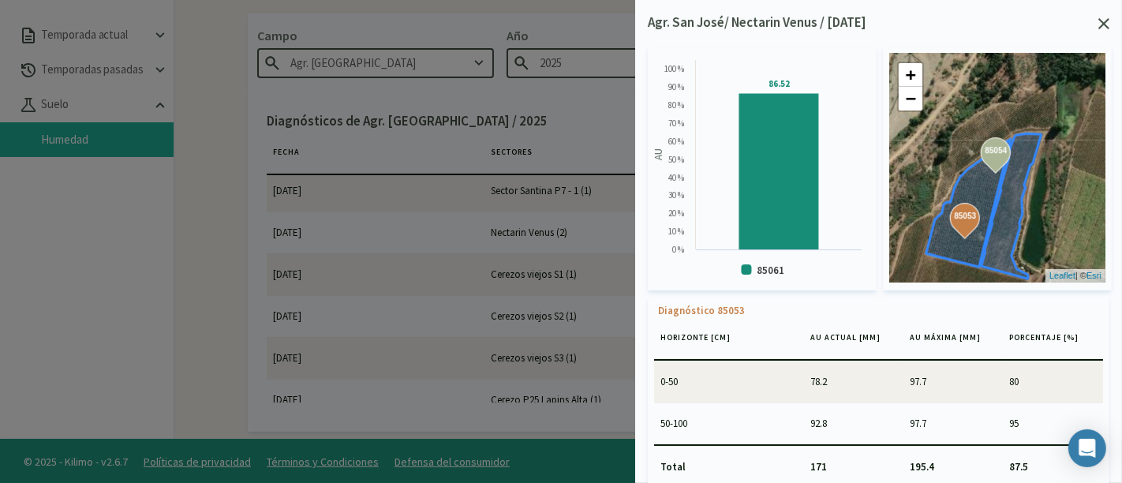
click at [1098, 28] on div "Agr. San [PERSON_NAME]/ Nectarin Venus / [DATE]" at bounding box center [879, 23] width 462 height 21
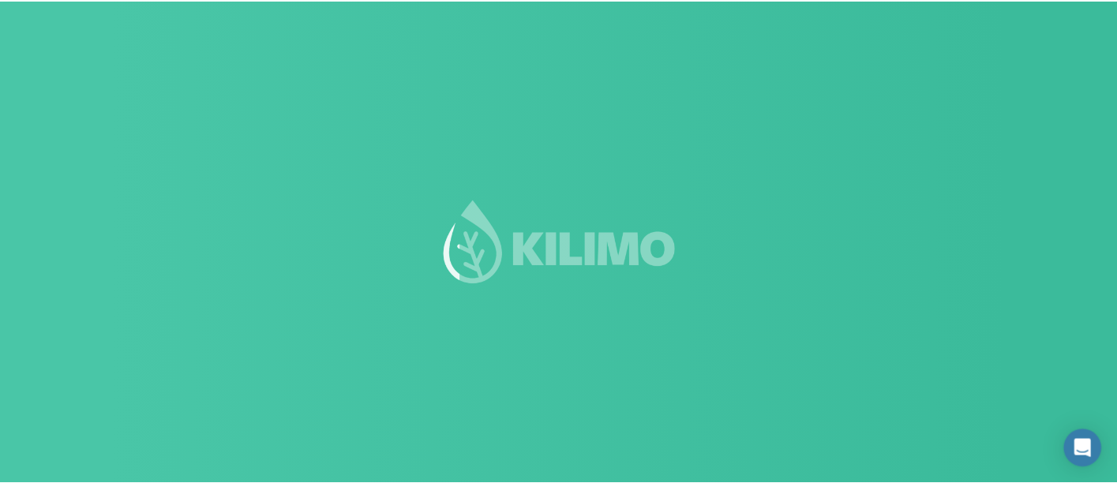
scroll to position [88, 0]
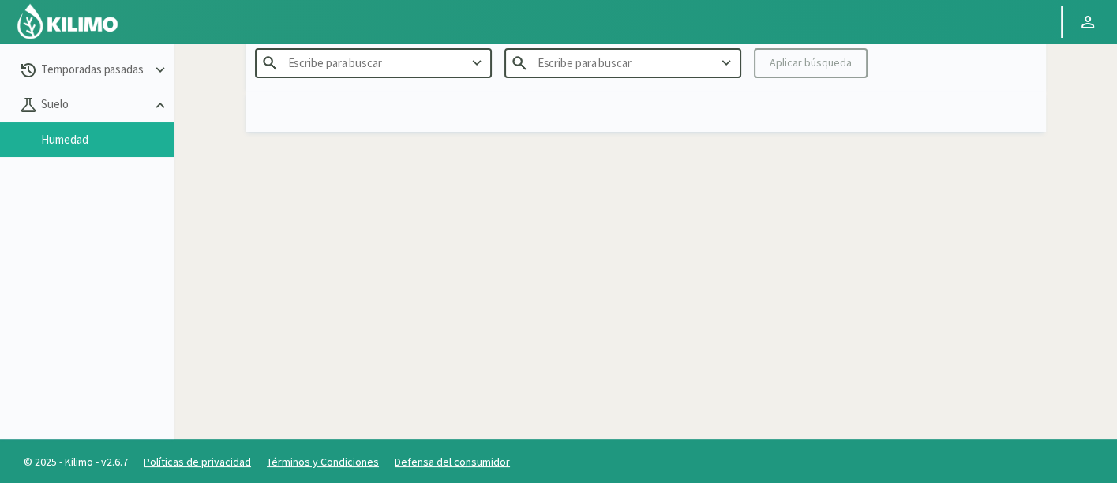
type input "Agr. [GEOGRAPHIC_DATA][PERSON_NAME]"
type input "2025"
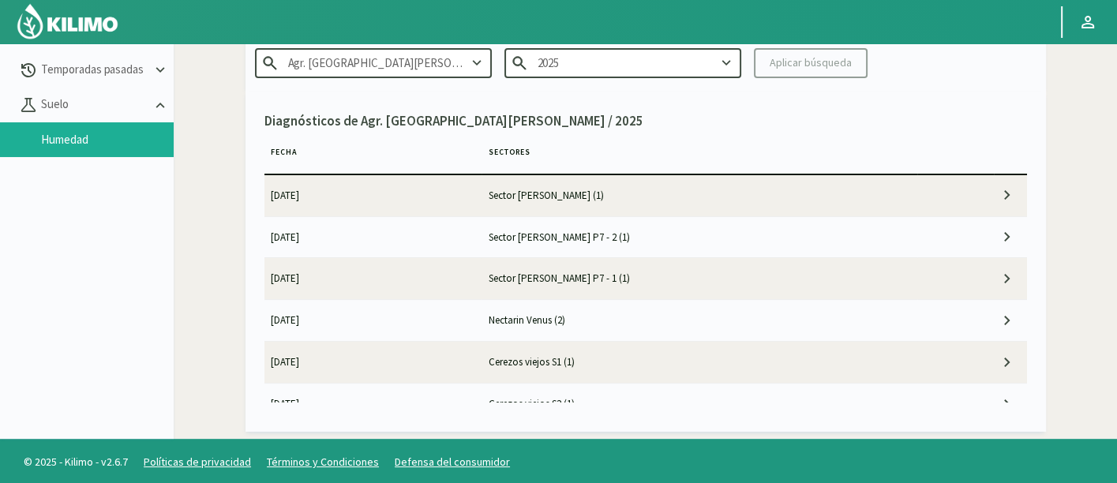
click at [611, 320] on td "Nectarin Venus (2)" at bounding box center [699, 320] width 436 height 41
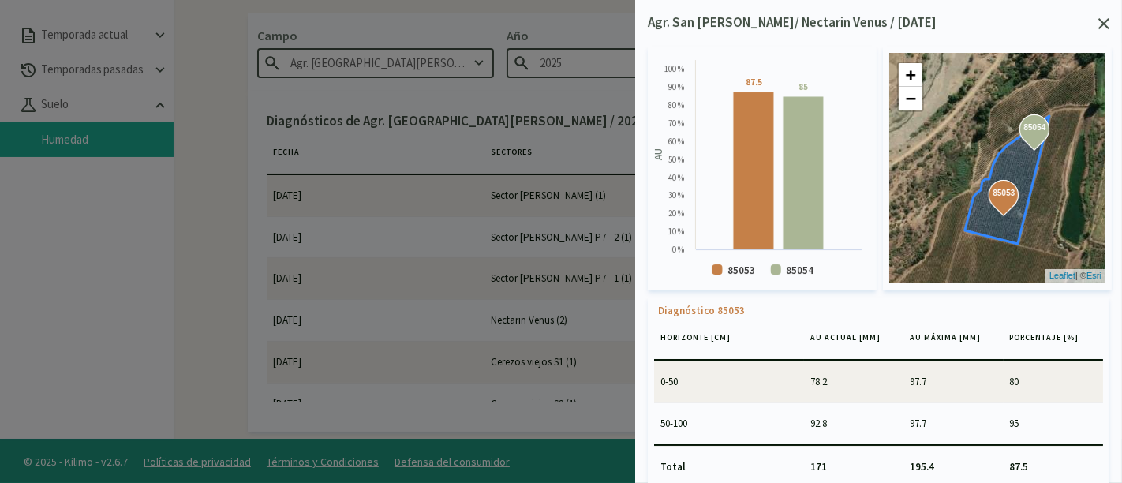
click at [1109, 21] on icon at bounding box center [1104, 23] width 11 height 11
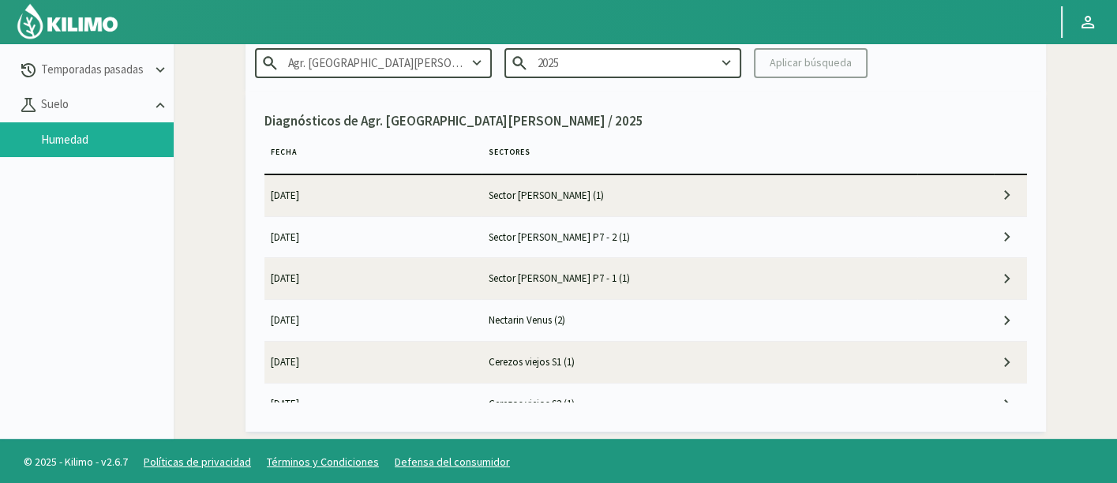
click at [613, 199] on td "Sector [PERSON_NAME] (1)" at bounding box center [699, 194] width 436 height 41
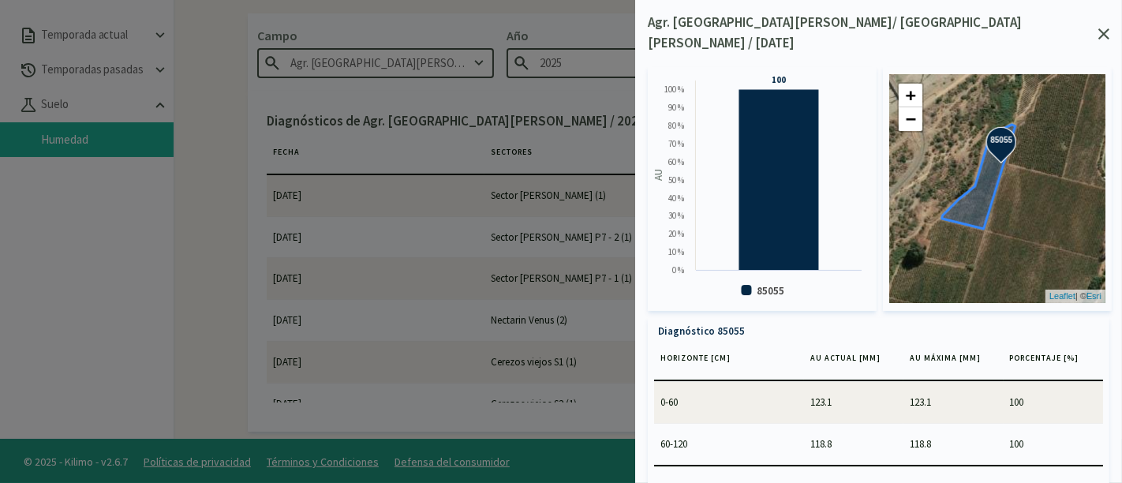
drag, startPoint x: 1024, startPoint y: 235, endPoint x: 1001, endPoint y: 195, distance: 46.7
click at [1001, 195] on div "85055 85055 + − Leaflet | © Esri" at bounding box center [997, 188] width 216 height 229
click at [1096, 17] on div "Agr. [GEOGRAPHIC_DATA][PERSON_NAME]/ [GEOGRAPHIC_DATA][PERSON_NAME] / [DATE]" at bounding box center [879, 33] width 462 height 41
click at [563, 269] on div at bounding box center [561, 241] width 1122 height 483
click at [1101, 32] on svg-icon at bounding box center [1104, 35] width 11 height 14
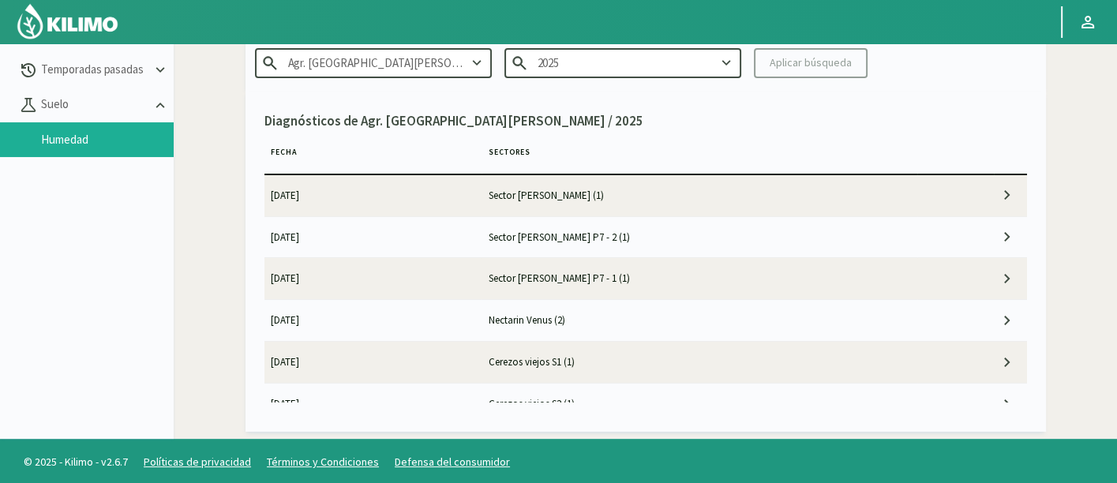
click at [562, 262] on td "Sector [PERSON_NAME] P7 - 1 (1)" at bounding box center [699, 278] width 436 height 41
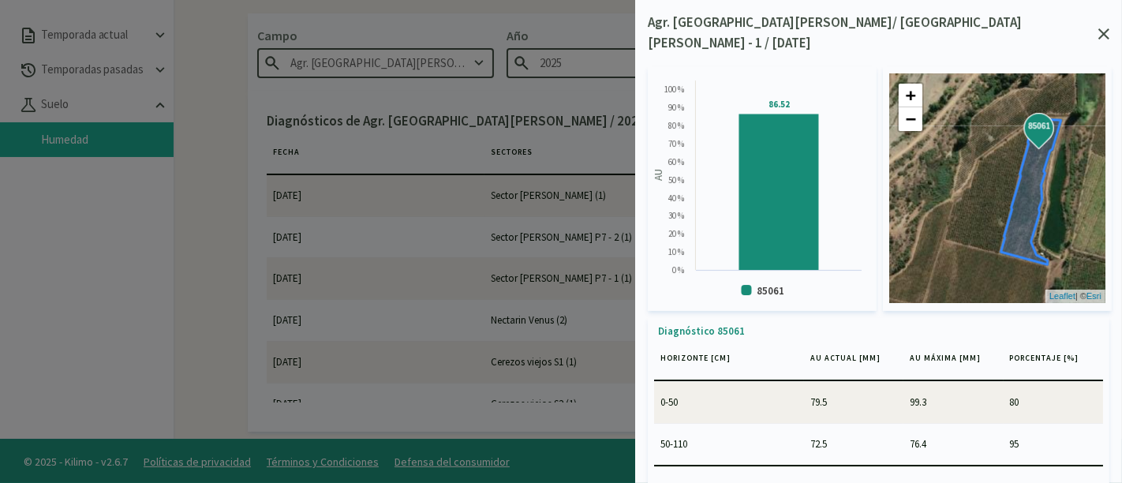
drag, startPoint x: 1030, startPoint y: 234, endPoint x: 1031, endPoint y: 185, distance: 49.0
click at [1027, 191] on icon at bounding box center [1031, 191] width 60 height 145
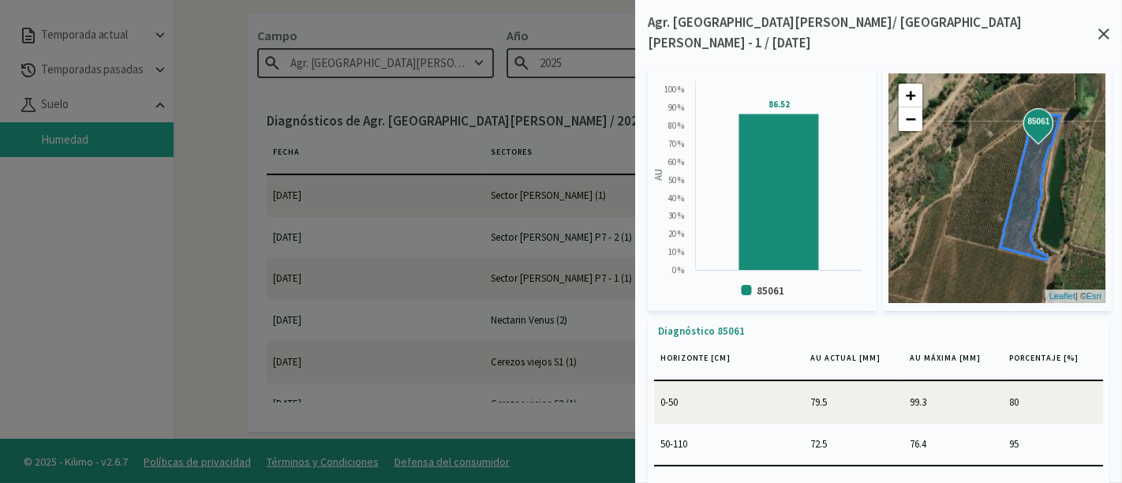
click at [1102, 29] on icon at bounding box center [1104, 33] width 11 height 11
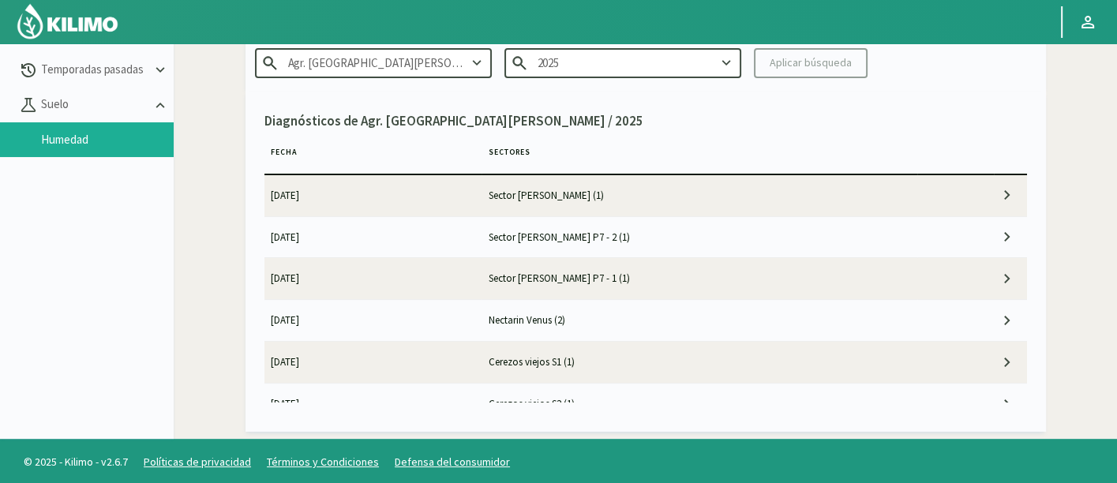
click at [685, 224] on td "Sector [PERSON_NAME] P7 - 2 (1)" at bounding box center [699, 236] width 436 height 41
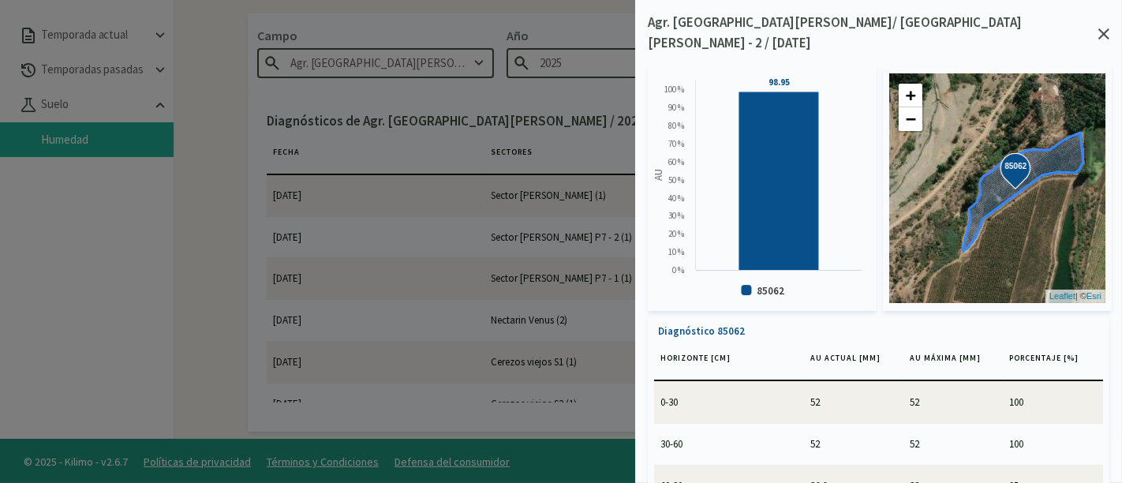
click at [1104, 28] on icon at bounding box center [1104, 33] width 11 height 11
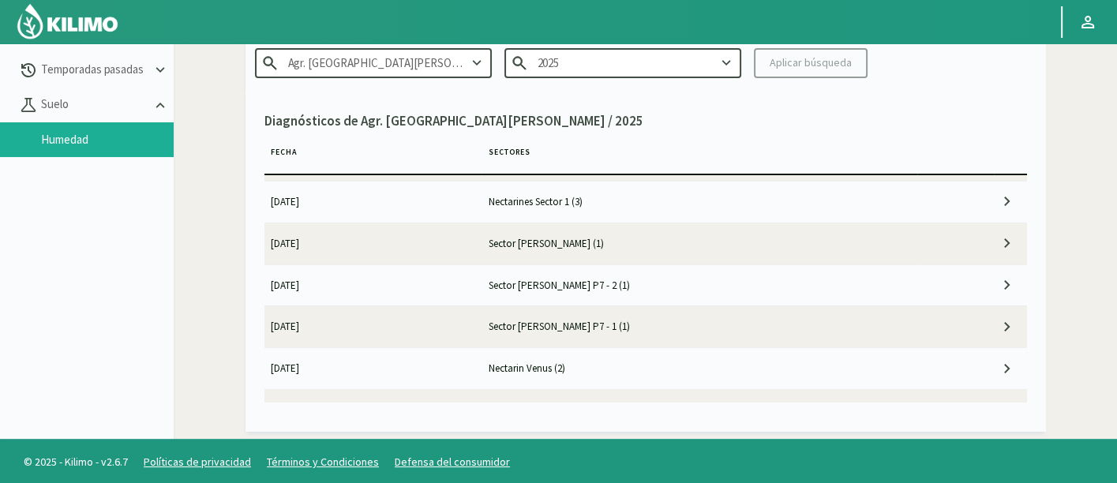
scroll to position [0, 0]
